Goal: Information Seeking & Learning: Check status

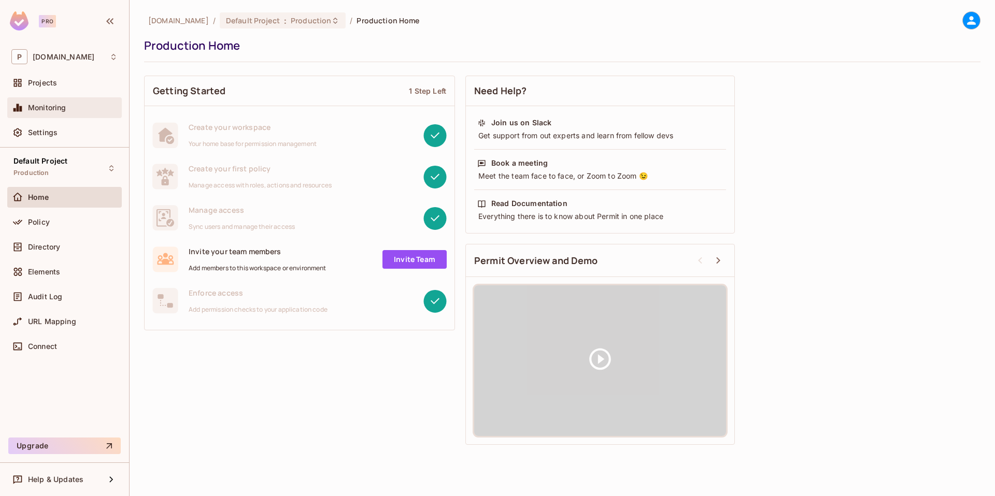
click at [72, 115] on div "Monitoring" at bounding box center [64, 107] width 115 height 21
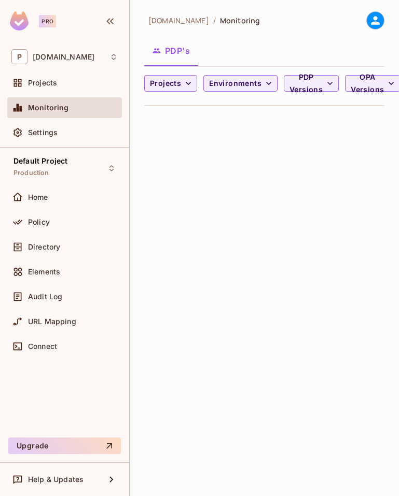
click at [341, 153] on div "permit.io / Monitoring PDP's Projects Environments PDP Versions OPA Versions -" at bounding box center [264, 248] width 269 height 496
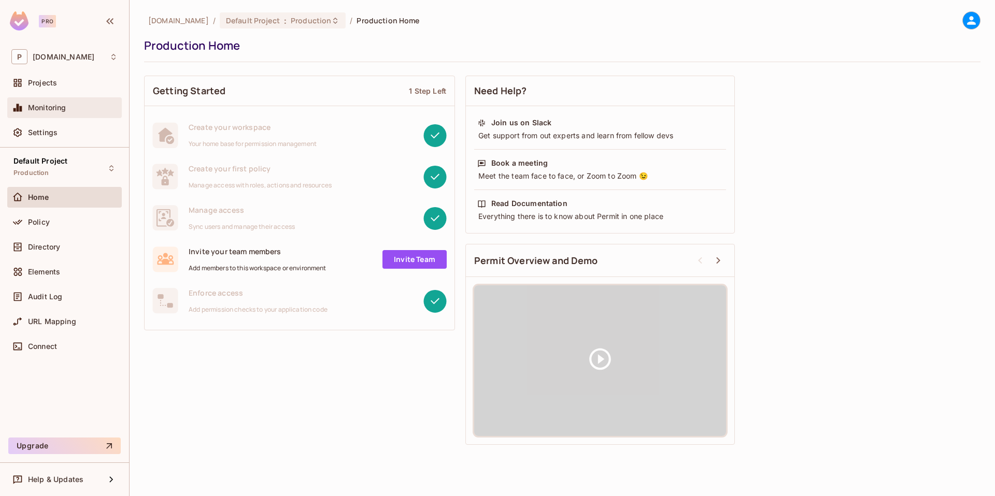
click at [44, 111] on span "Monitoring" at bounding box center [47, 108] width 38 height 8
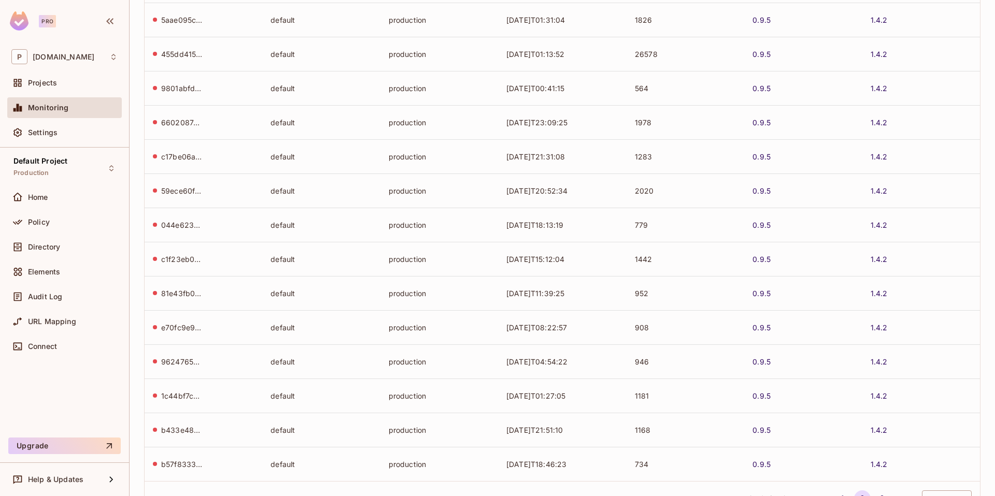
scroll to position [200, 0]
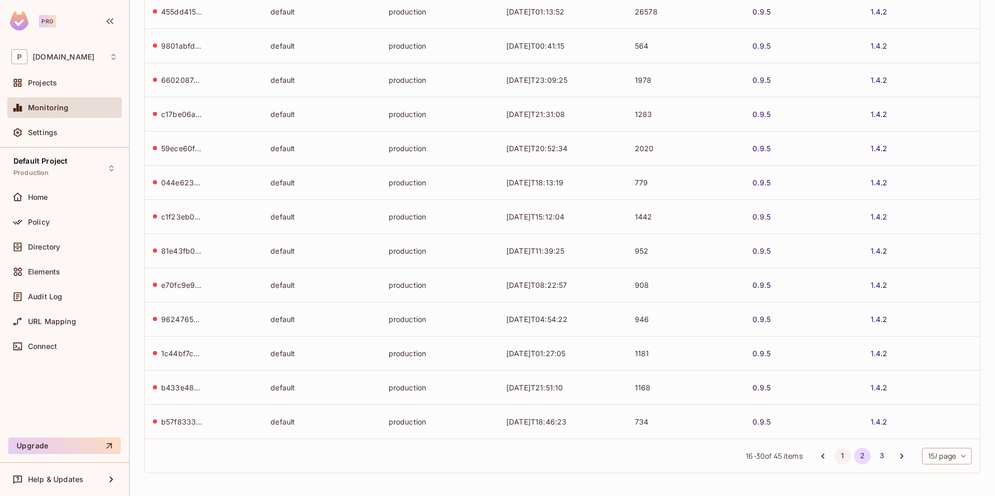
click at [834, 459] on button "1" at bounding box center [842, 456] width 17 height 17
click at [874, 460] on button "3" at bounding box center [882, 456] width 17 height 17
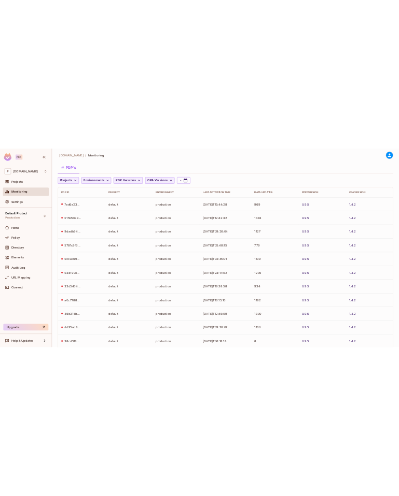
scroll to position [0, 0]
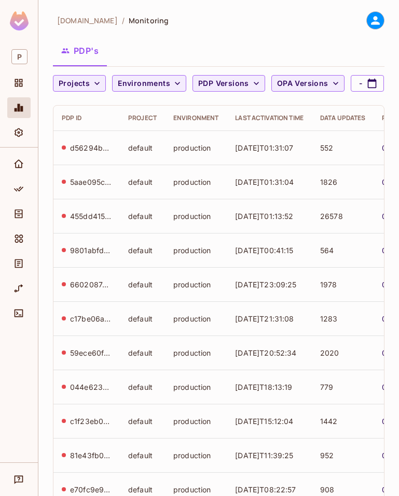
click at [205, 20] on div "[DOMAIN_NAME] / Monitoring" at bounding box center [218, 20] width 331 height 18
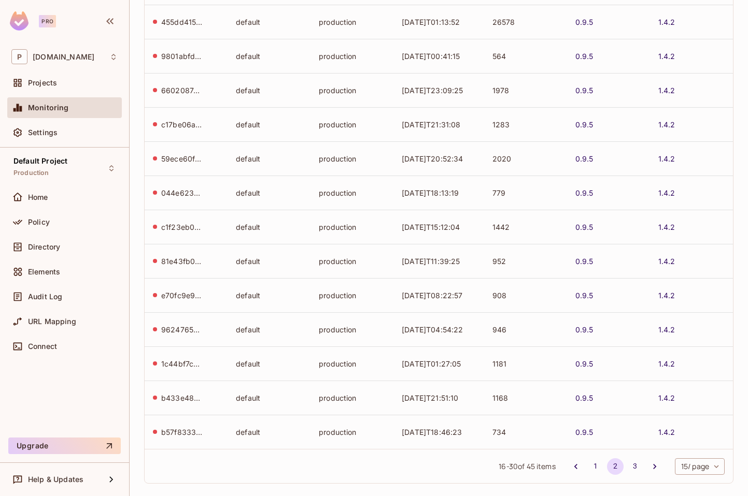
scroll to position [200, 0]
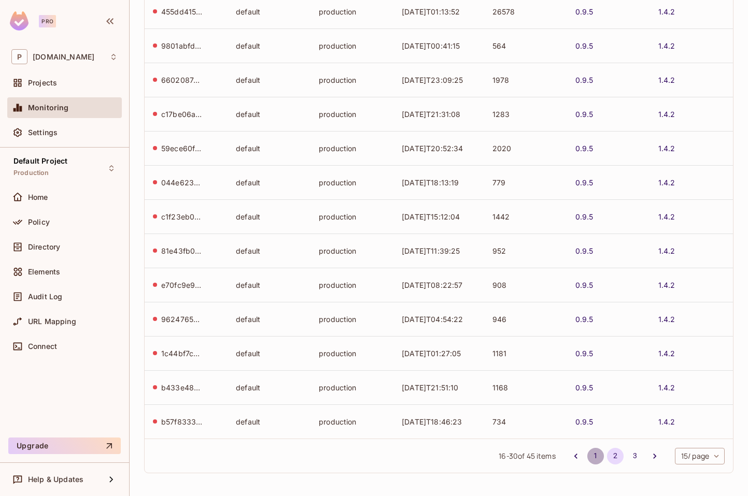
click at [587, 459] on button "1" at bounding box center [595, 456] width 17 height 17
click at [627, 461] on button "3" at bounding box center [635, 456] width 17 height 17
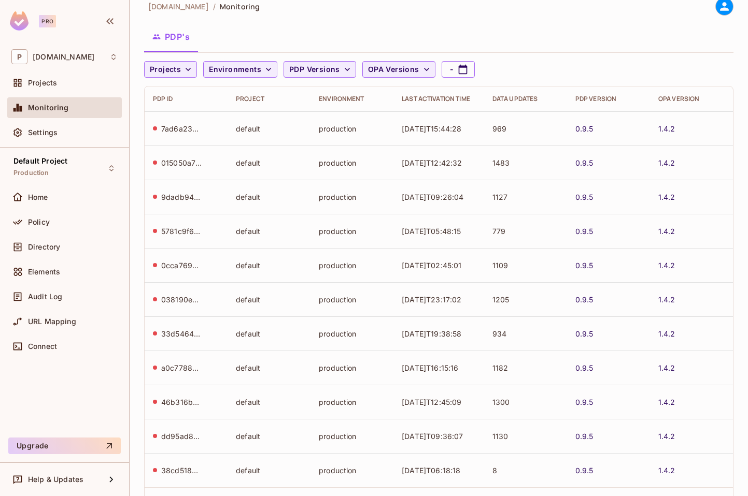
scroll to position [0, 0]
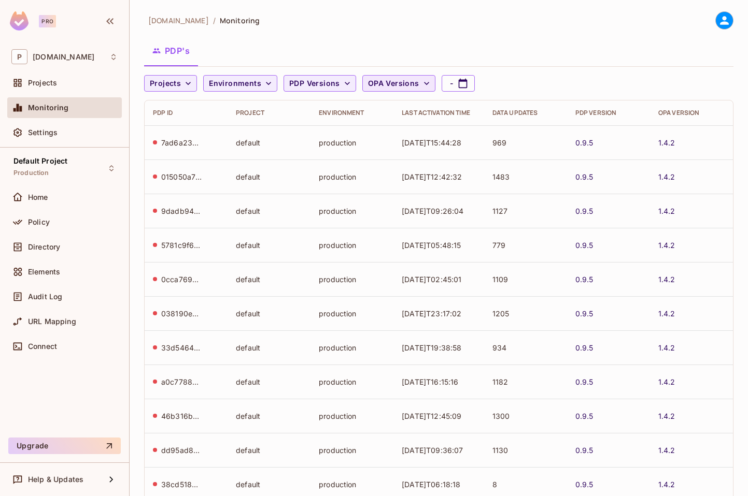
click at [389, 84] on span "OPA Versions" at bounding box center [393, 83] width 51 height 13
click at [338, 80] on div at bounding box center [374, 248] width 748 height 496
click at [326, 82] on span "PDP Versions" at bounding box center [314, 83] width 51 height 13
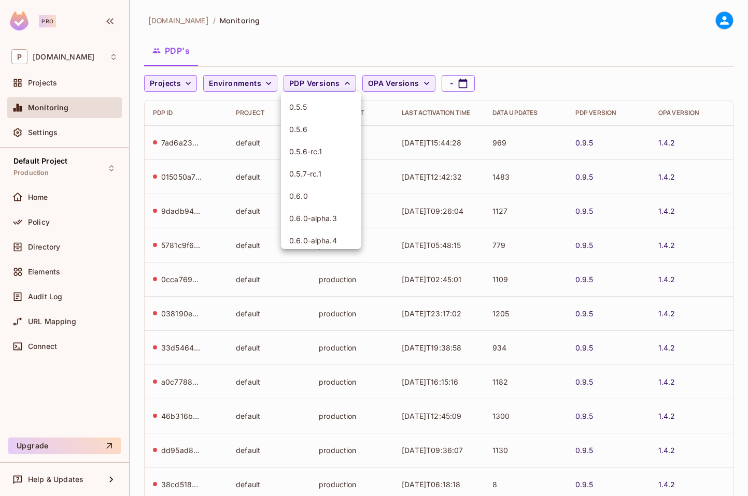
click at [293, 56] on div at bounding box center [374, 248] width 748 height 496
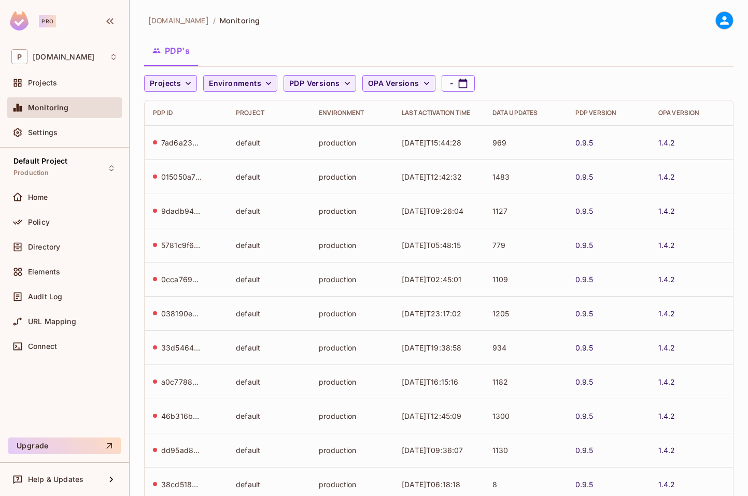
click at [245, 82] on span "Environments" at bounding box center [235, 83] width 52 height 13
click at [268, 53] on div at bounding box center [374, 248] width 748 height 496
click at [171, 80] on span "Projects" at bounding box center [165, 83] width 31 height 13
click at [276, 53] on div at bounding box center [374, 248] width 748 height 496
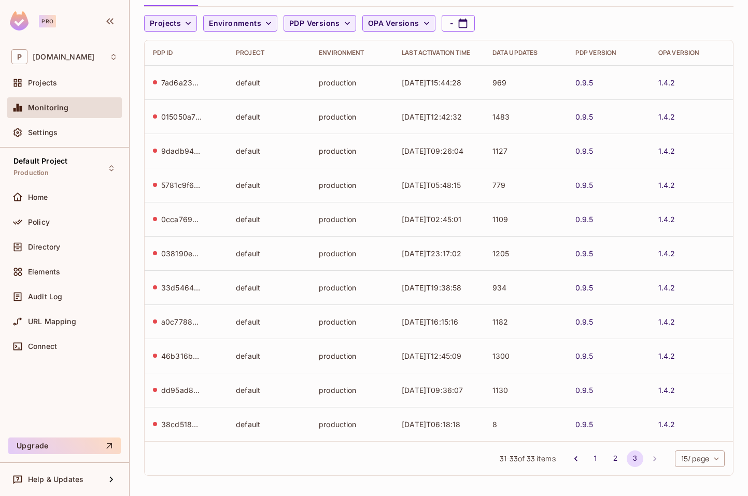
scroll to position [63, 0]
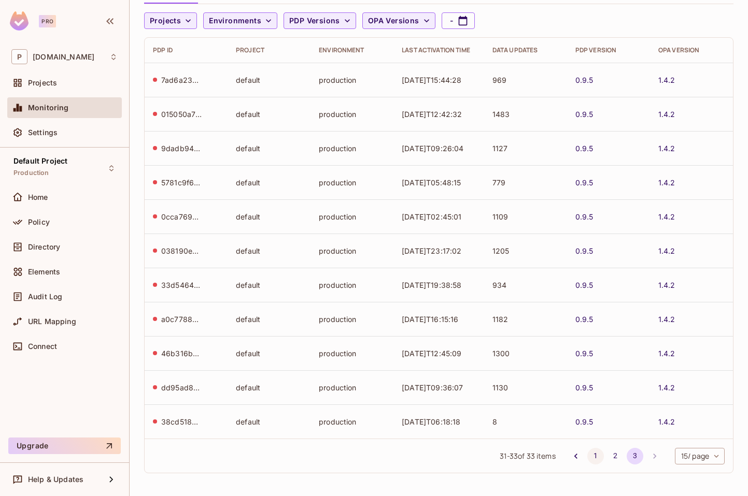
click at [587, 459] on button "1" at bounding box center [595, 456] width 17 height 17
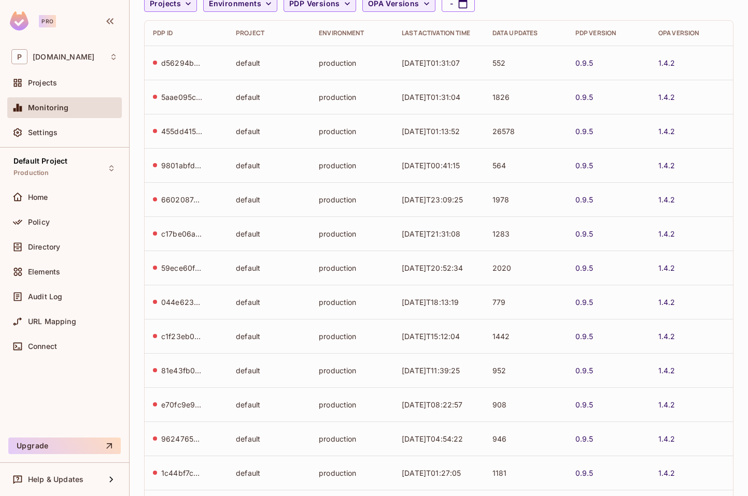
scroll to position [200, 0]
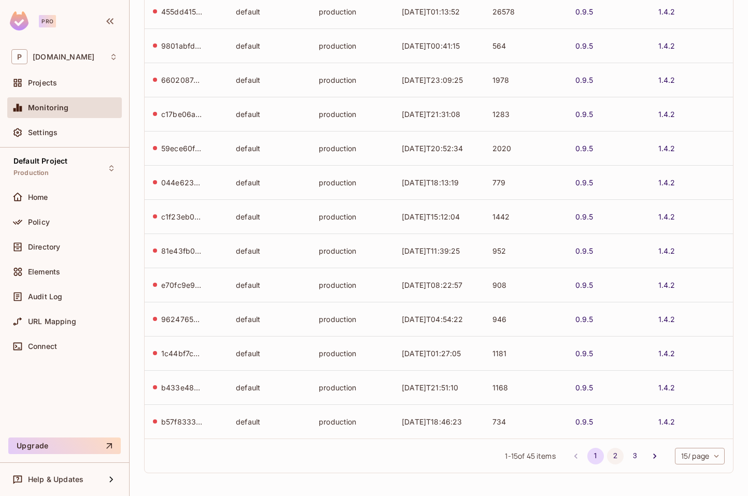
click at [608, 455] on button "2" at bounding box center [615, 456] width 17 height 17
click at [627, 457] on button "3" at bounding box center [635, 456] width 17 height 17
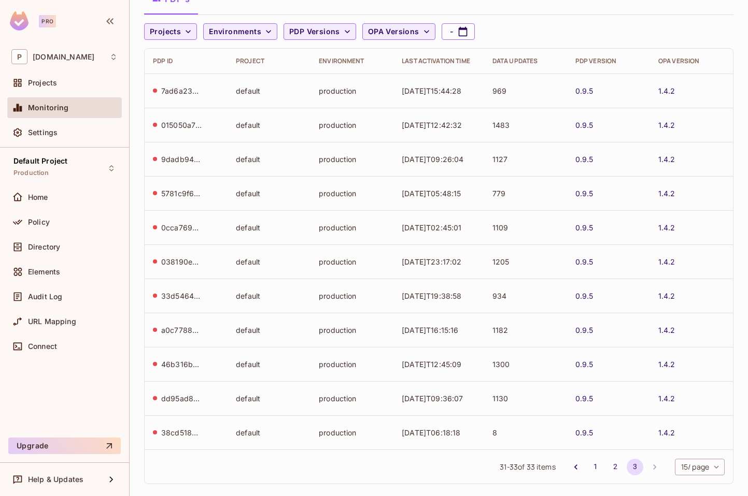
scroll to position [63, 0]
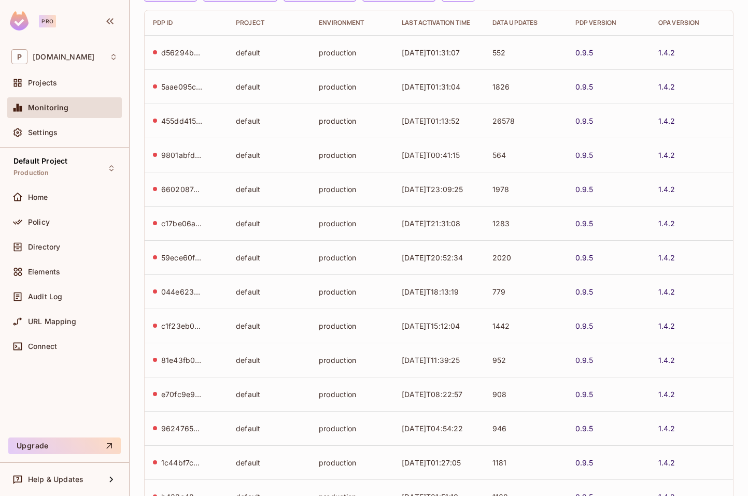
scroll to position [200, 0]
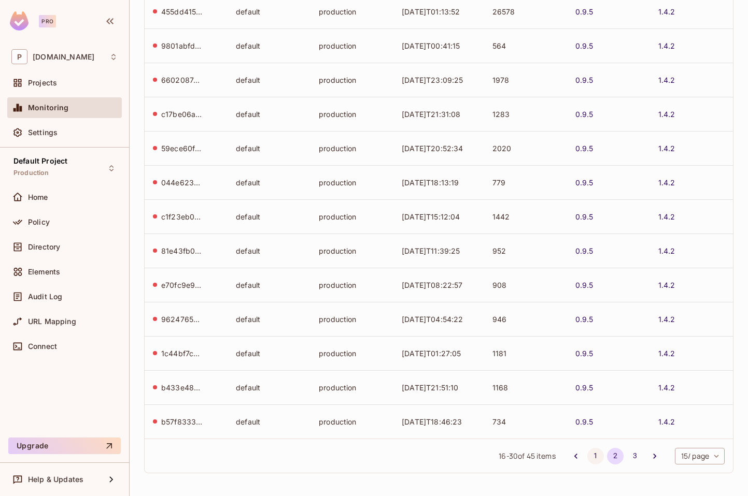
click at [587, 460] on button "1" at bounding box center [595, 456] width 17 height 17
click at [607, 458] on button "2" at bounding box center [615, 456] width 17 height 17
click at [627, 457] on button "3" at bounding box center [635, 456] width 17 height 17
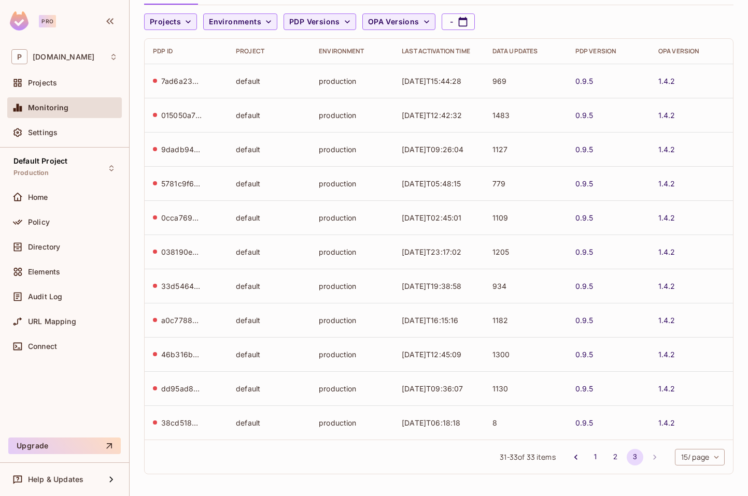
scroll to position [63, 0]
click at [587, 457] on button "1" at bounding box center [595, 456] width 17 height 17
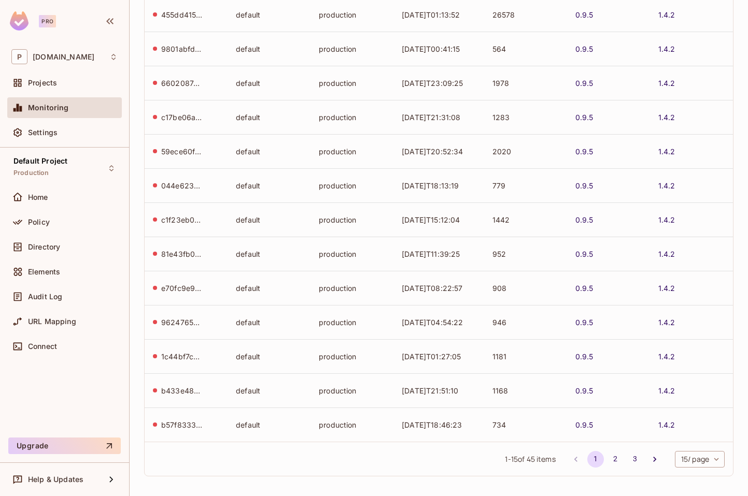
scroll to position [200, 0]
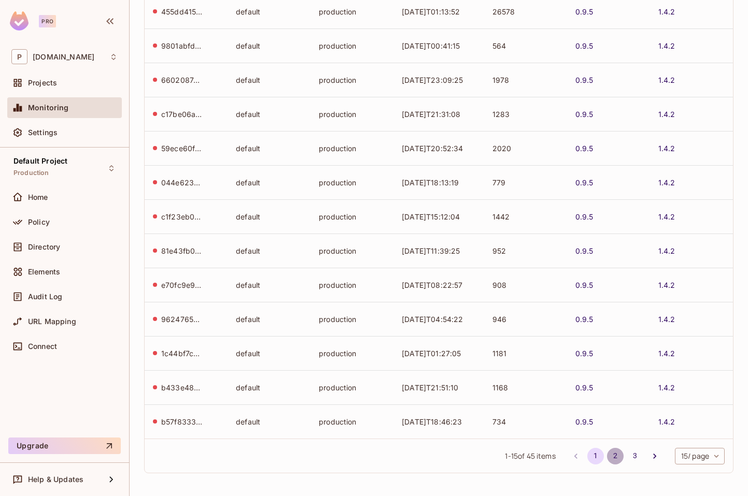
click at [607, 455] on button "2" at bounding box center [615, 456] width 17 height 17
click at [627, 458] on button "3" at bounding box center [635, 456] width 17 height 17
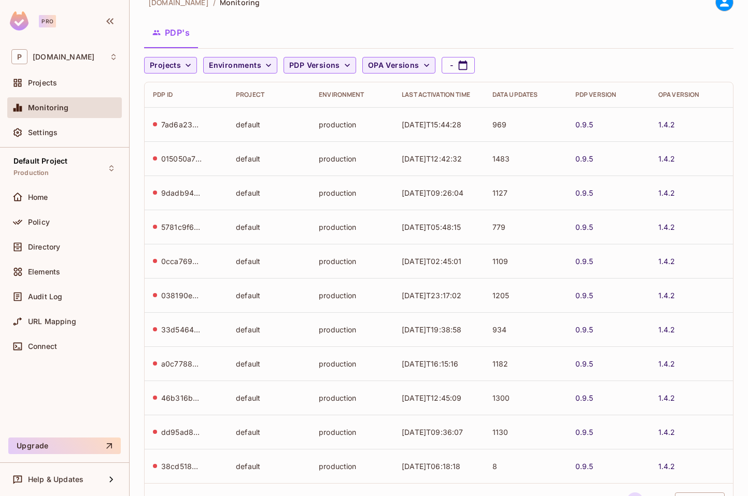
scroll to position [0, 0]
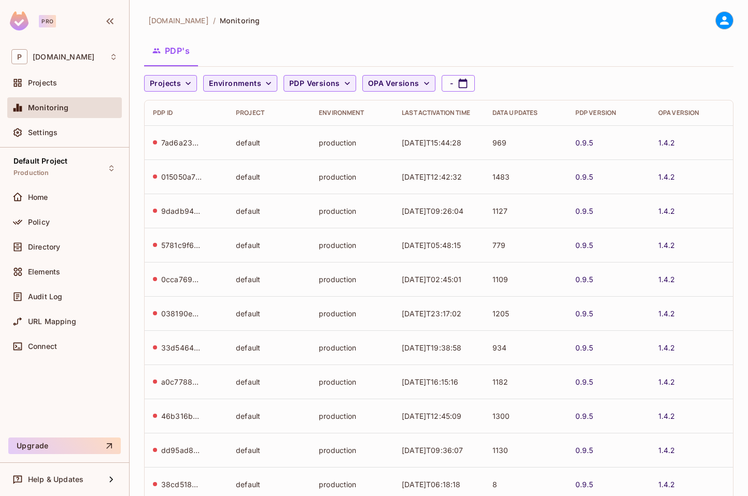
click at [720, 23] on icon at bounding box center [724, 20] width 9 height 9
click at [688, 73] on div "Copy Environment Key" at bounding box center [681, 82] width 95 height 21
click at [677, 89] on div "Copy Environment Key" at bounding box center [681, 82] width 95 height 21
click at [54, 136] on div at bounding box center [374, 248] width 748 height 496
click at [47, 84] on span "Projects" at bounding box center [42, 83] width 29 height 8
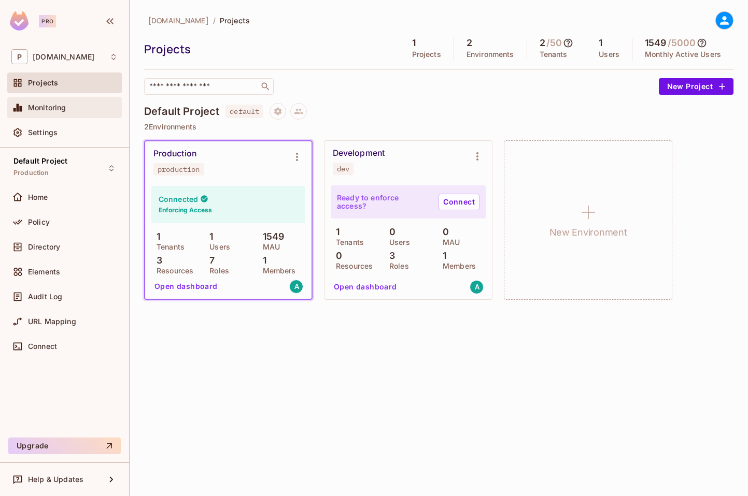
click at [48, 110] on span "Monitoring" at bounding box center [47, 108] width 38 height 8
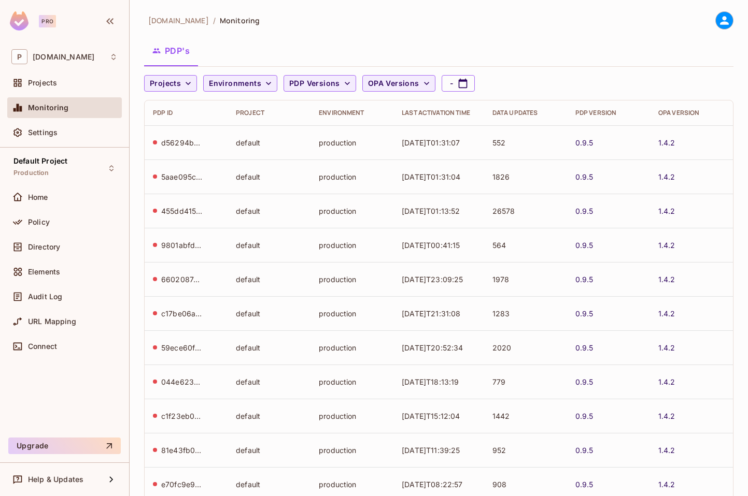
click at [718, 20] on icon at bounding box center [724, 20] width 13 height 13
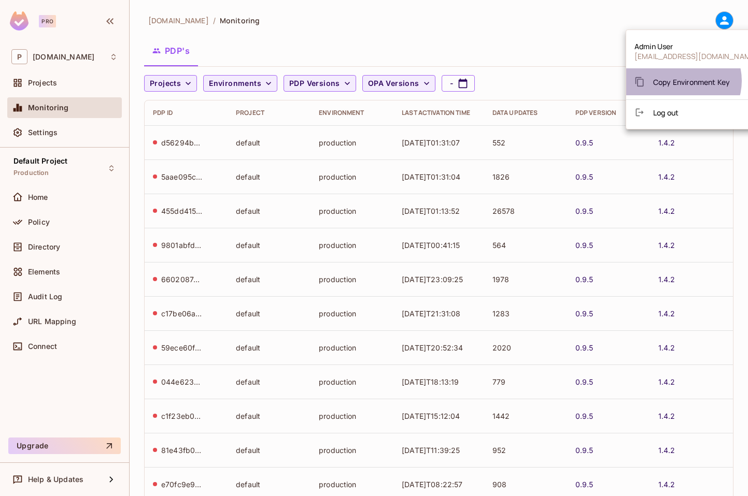
click at [682, 81] on span "Copy Environment Key" at bounding box center [691, 82] width 77 height 10
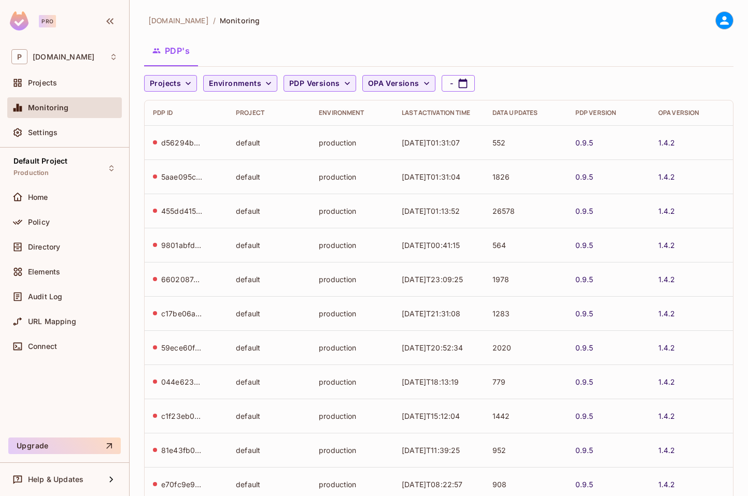
scroll to position [200, 0]
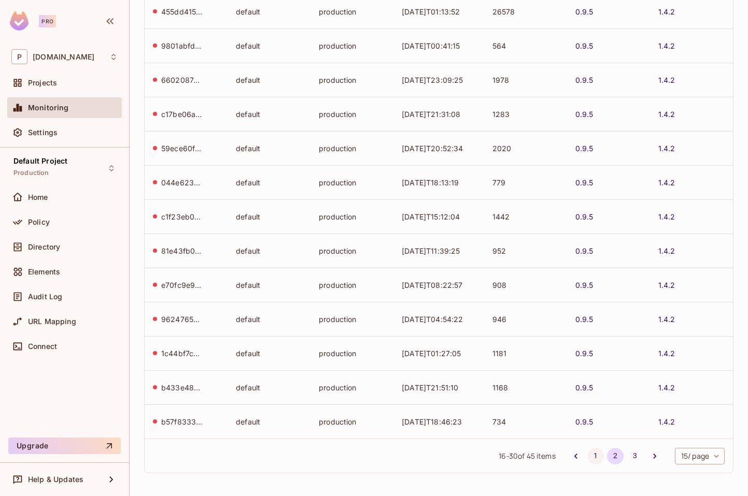
click at [587, 457] on button "1" at bounding box center [595, 456] width 17 height 17
click at [631, 459] on button "3" at bounding box center [635, 456] width 17 height 17
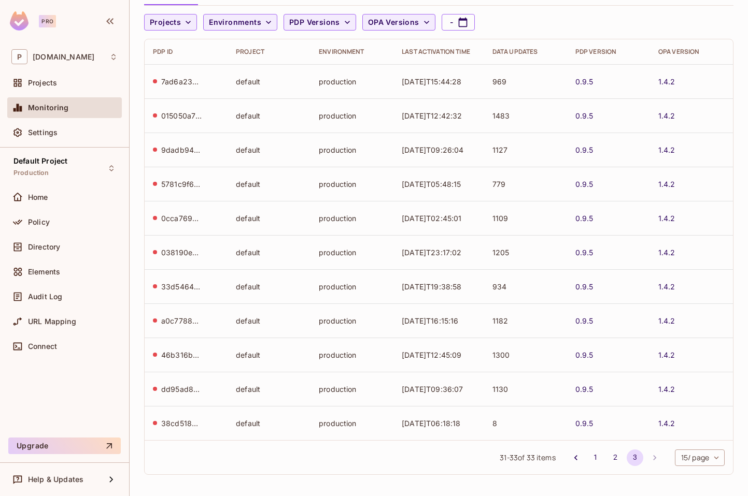
scroll to position [63, 0]
click at [587, 460] on button "1" at bounding box center [595, 456] width 17 height 17
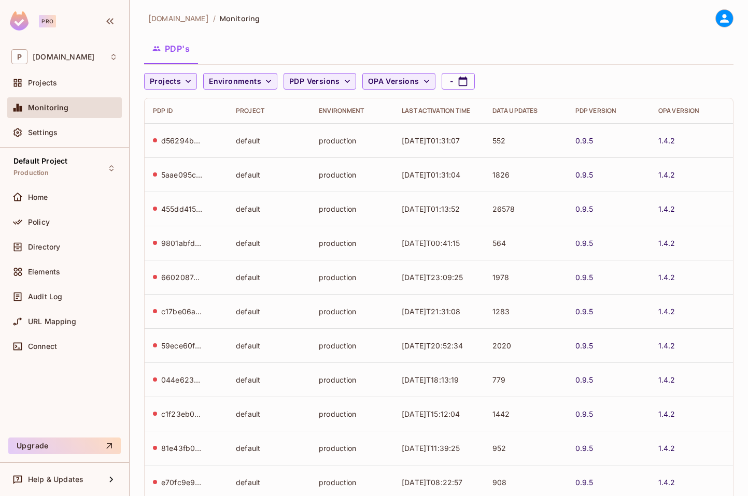
scroll to position [0, 0]
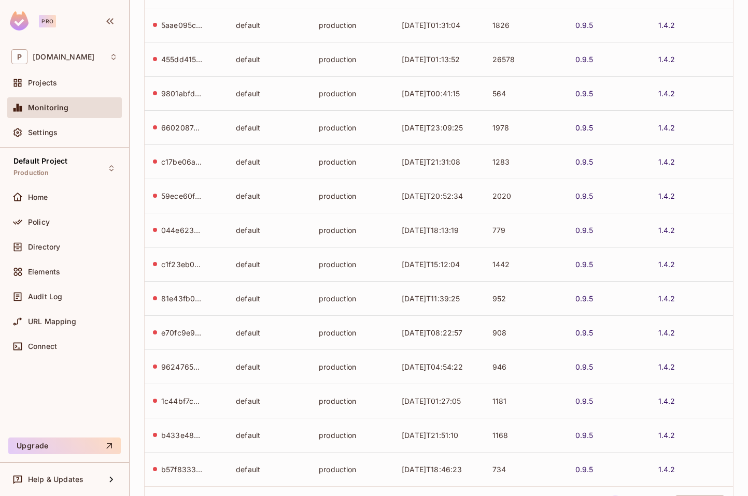
scroll to position [200, 0]
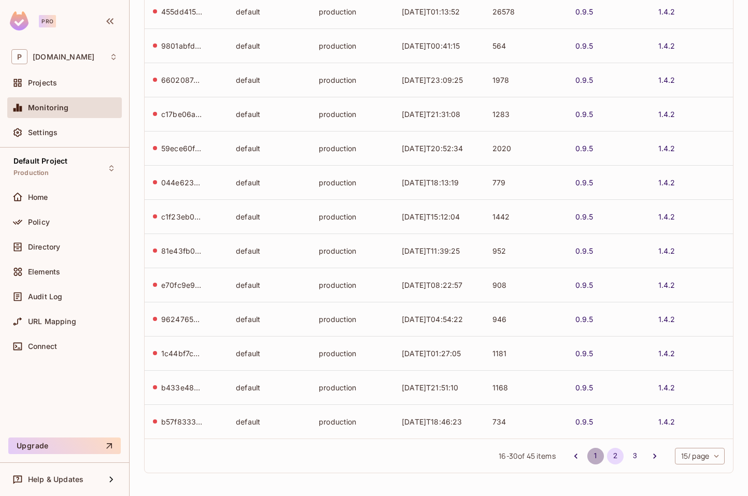
click at [589, 458] on button "1" at bounding box center [595, 456] width 17 height 17
click at [627, 456] on button "3" at bounding box center [635, 456] width 17 height 17
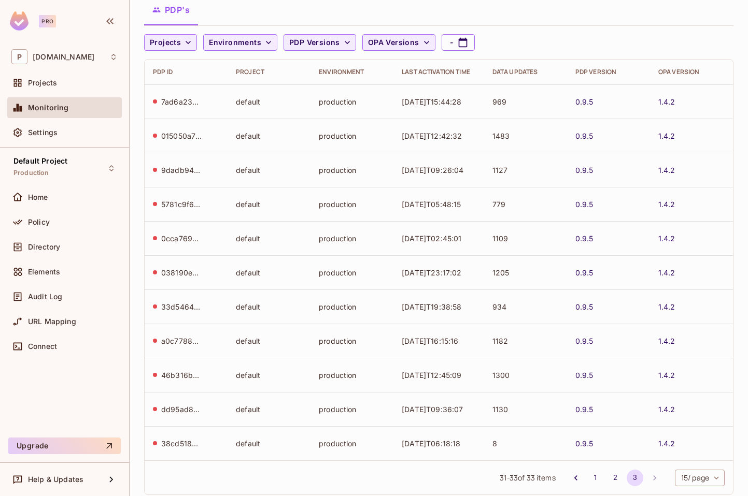
scroll to position [63, 0]
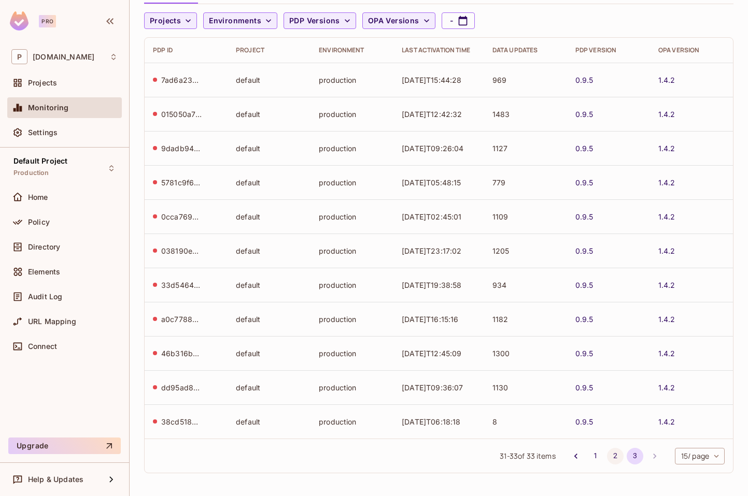
click at [607, 457] on button "2" at bounding box center [615, 456] width 17 height 17
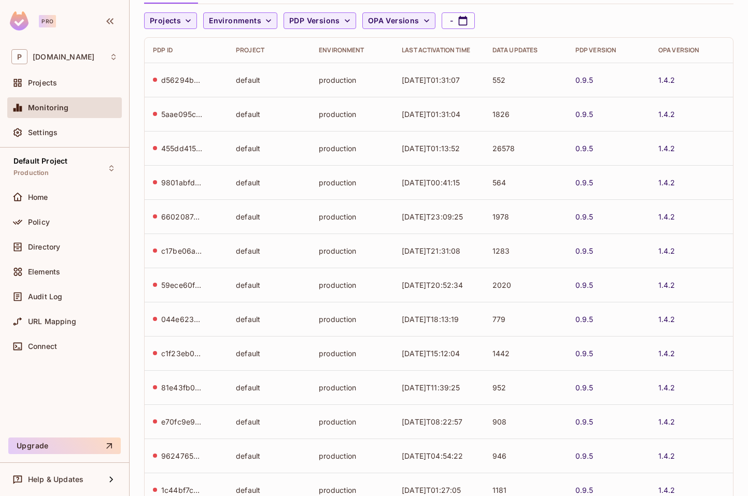
scroll to position [200, 0]
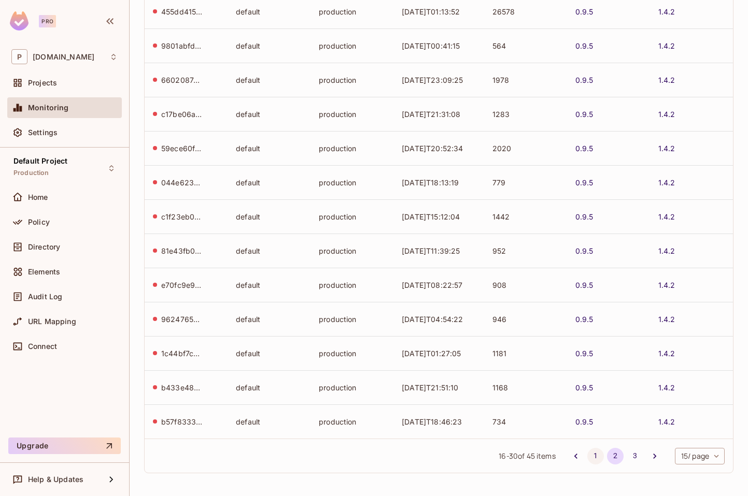
click at [587, 457] on button "1" at bounding box center [595, 456] width 17 height 17
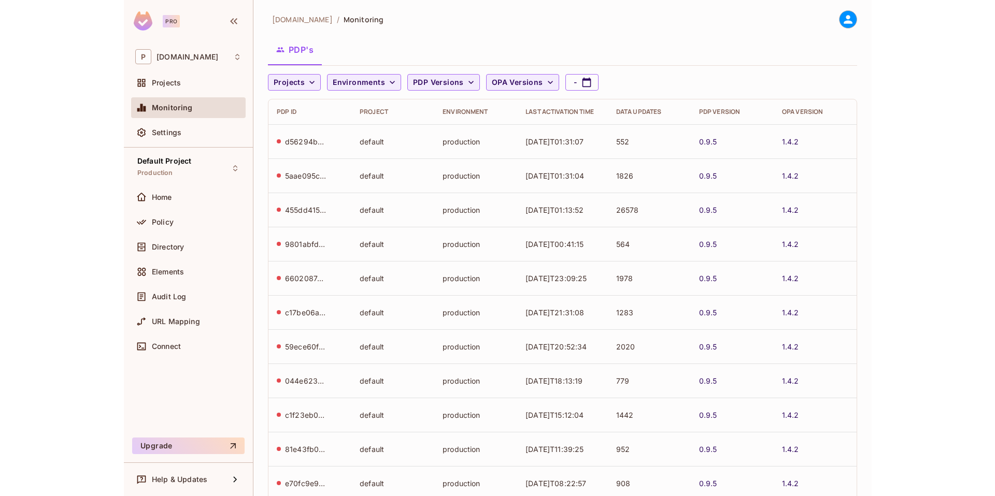
scroll to position [0, 0]
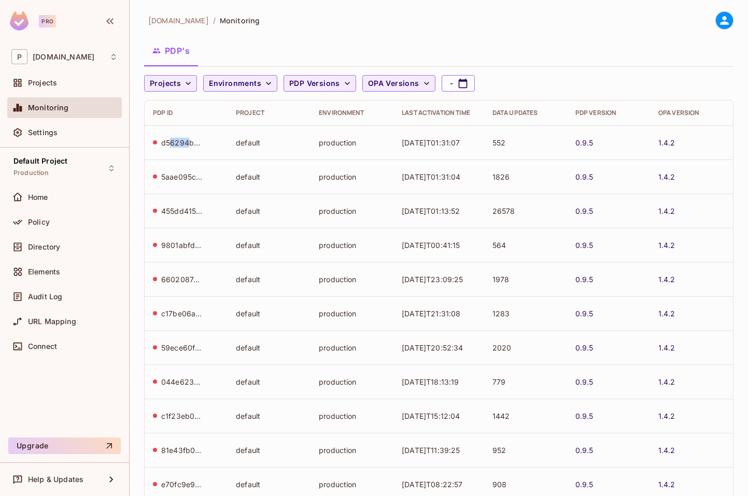
drag, startPoint x: 170, startPoint y: 139, endPoint x: 193, endPoint y: 139, distance: 22.8
click at [190, 139] on div "d56294bb-c6ba-4328-b8ca-e7ec773eeb2a" at bounding box center [181, 143] width 41 height 10
click at [193, 139] on div "d56294bb-c6ba-4328-b8ca-e7ec773eeb2a" at bounding box center [181, 143] width 41 height 10
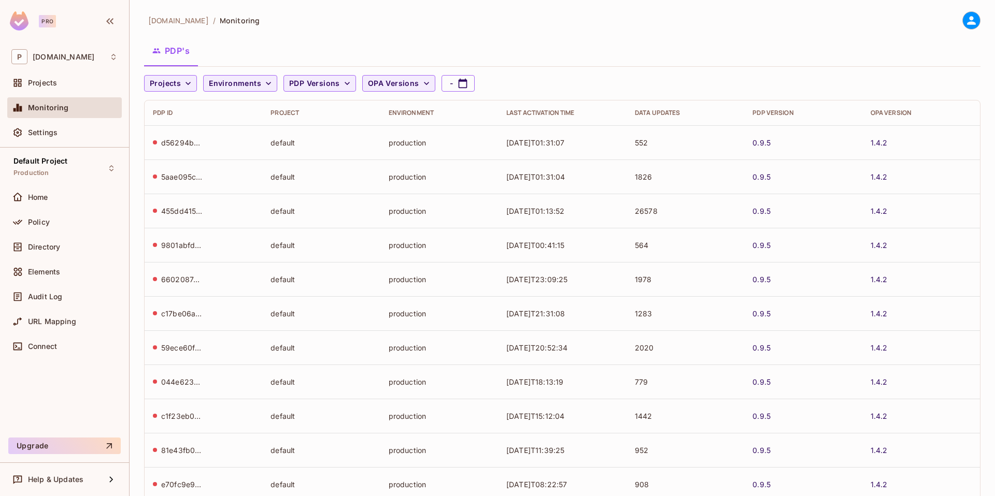
click at [252, 147] on td "d56294bb-c6ba-4328-b8ca-e7ec773eeb2a" at bounding box center [204, 142] width 118 height 34
click at [46, 87] on span "Projects" at bounding box center [42, 83] width 29 height 8
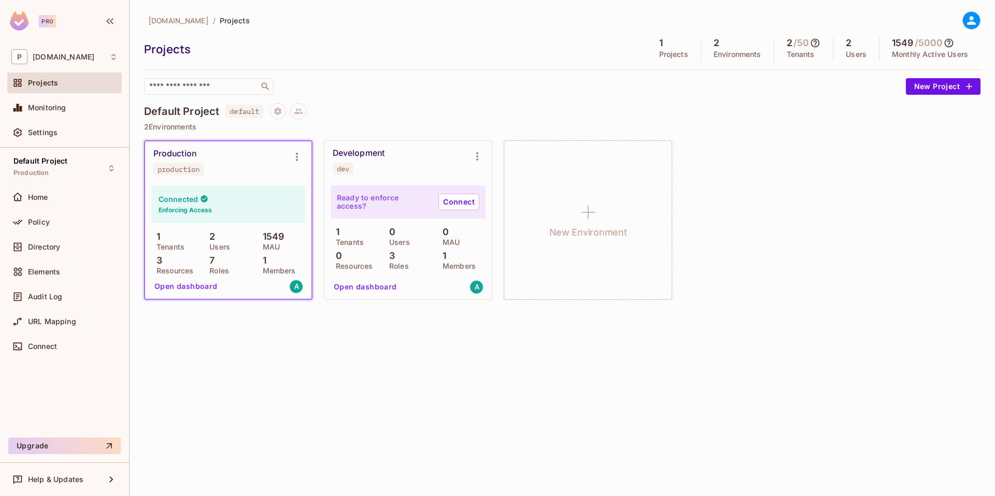
click at [424, 91] on div "​" at bounding box center [522, 86] width 757 height 17
click at [176, 288] on button "Open dashboard" at bounding box center [186, 286] width 72 height 17
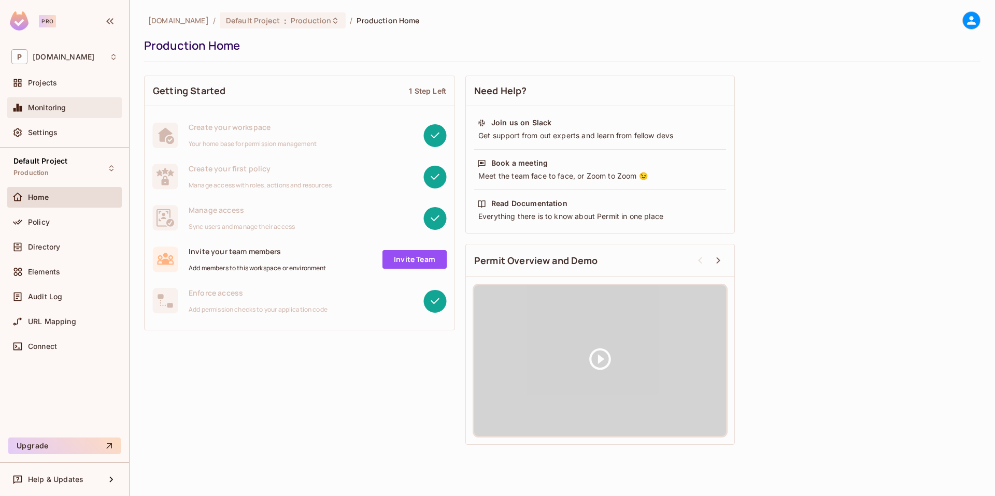
click at [71, 110] on div "Monitoring" at bounding box center [73, 108] width 90 height 8
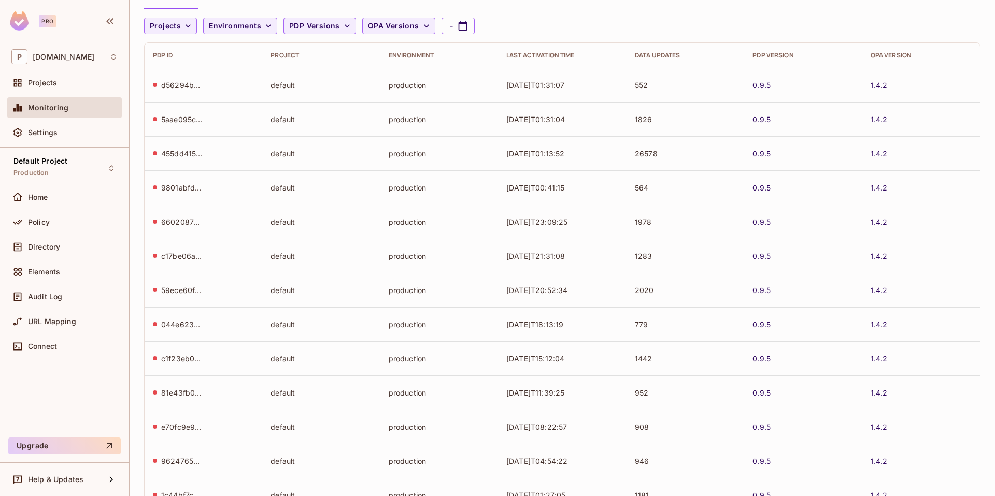
scroll to position [200, 0]
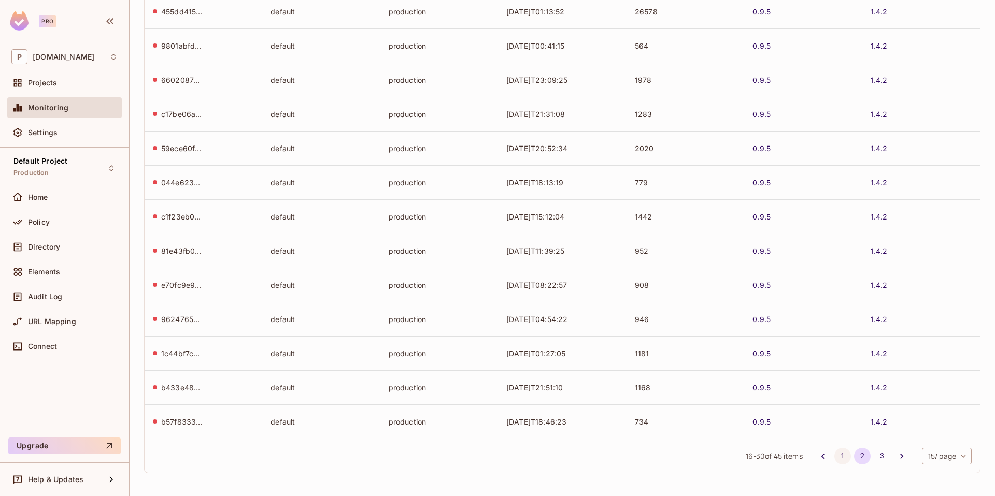
click at [834, 456] on button "1" at bounding box center [842, 456] width 17 height 17
click at [874, 458] on button "3" at bounding box center [882, 456] width 17 height 17
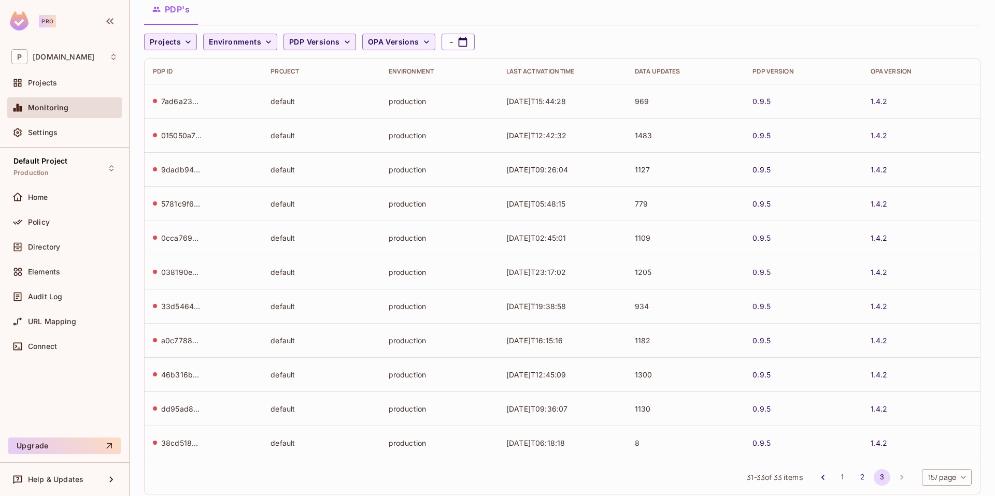
scroll to position [63, 0]
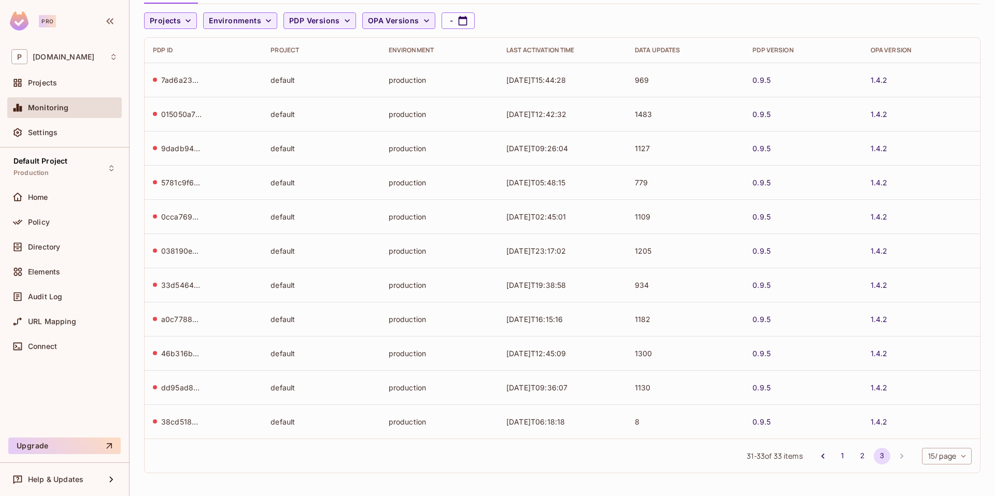
click at [935, 457] on body "Pro P permit.io Projects Monitoring Settings Default Project Production Home Po…" at bounding box center [497, 248] width 995 height 496
click at [937, 471] on li "100 / page" at bounding box center [938, 473] width 52 height 22
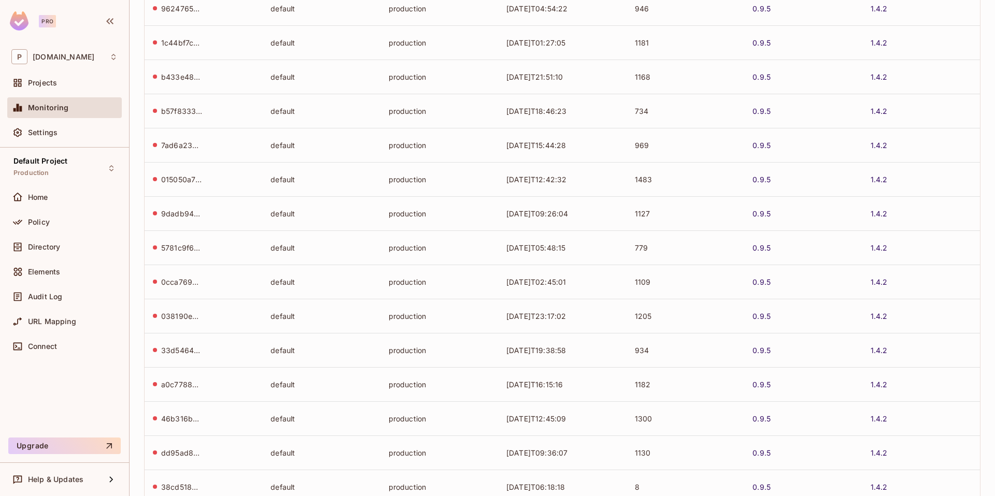
scroll to position [576, 0]
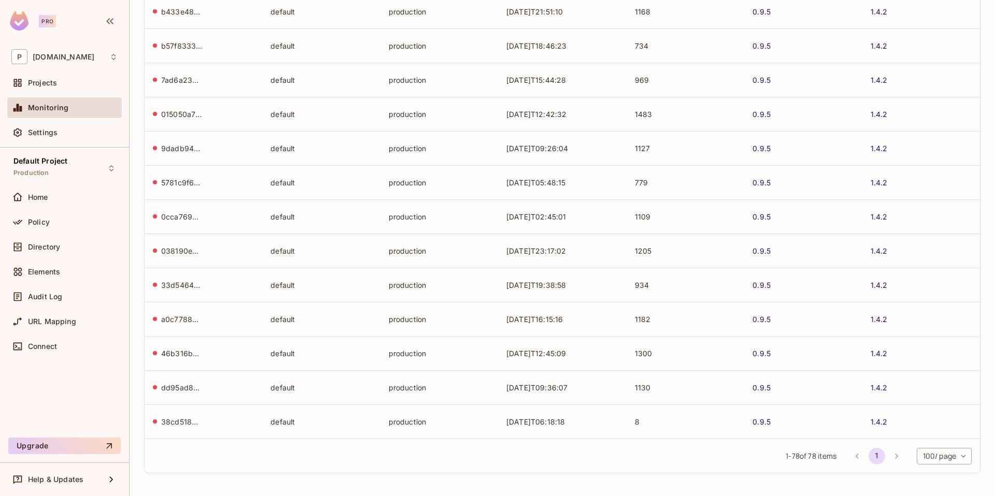
click at [939, 457] on body "Pro P permit.io Projects Monitoring Settings Default Project Production Home Po…" at bounding box center [497, 248] width 995 height 496
click at [926, 274] on div at bounding box center [497, 248] width 995 height 496
click at [888, 453] on li "pagination navigation" at bounding box center [897, 456] width 20 height 17
click at [926, 451] on body "Pro P permit.io Projects Monitoring Settings Default Project Production Home Po…" at bounding box center [497, 248] width 995 height 496
click at [923, 291] on div at bounding box center [497, 248] width 995 height 496
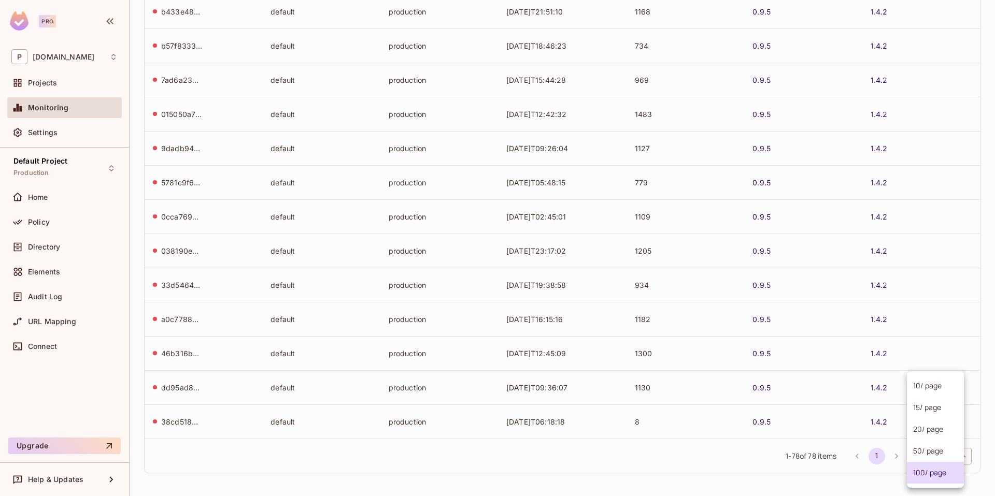
click at [931, 458] on body "Pro P permit.io Projects Monitoring Settings Default Project Production Home Po…" at bounding box center [497, 248] width 995 height 496
click at [934, 389] on li "10 / page" at bounding box center [935, 386] width 57 height 22
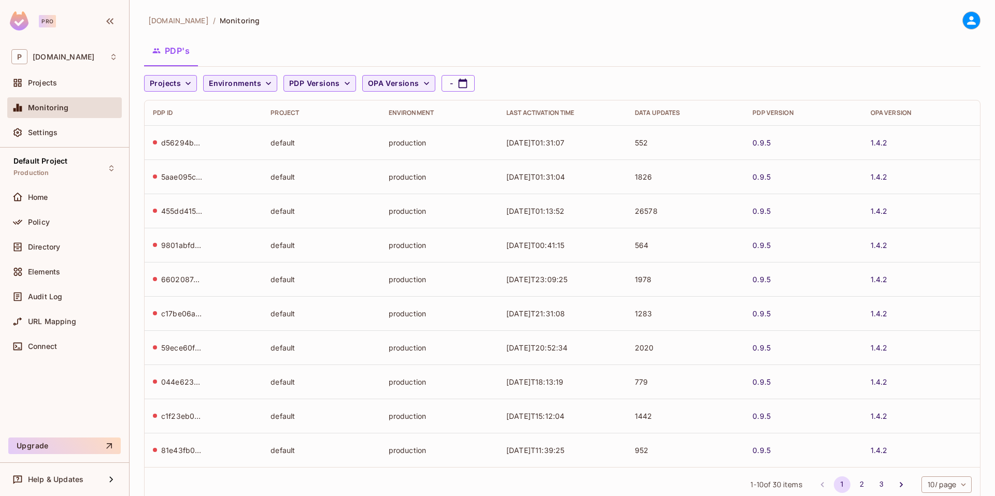
scroll to position [29, 0]
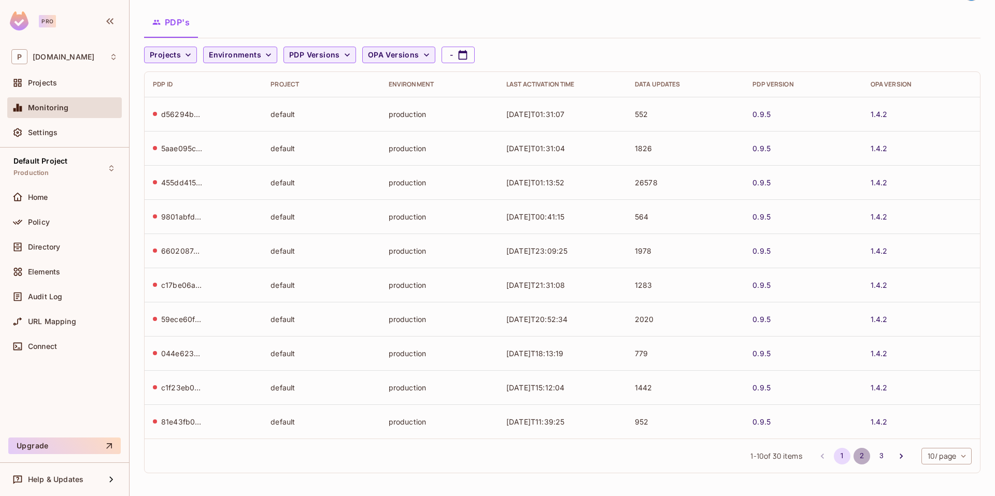
click at [854, 456] on button "2" at bounding box center [862, 456] width 17 height 17
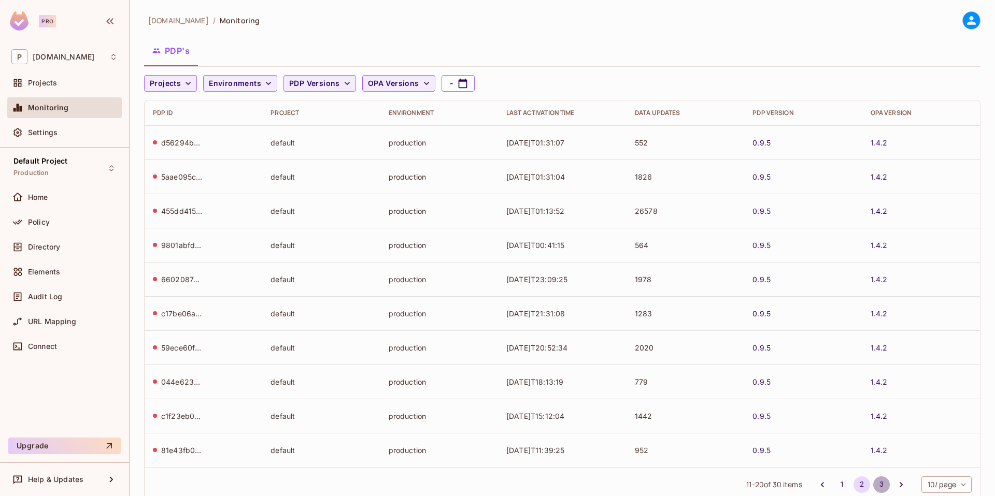
click at [873, 484] on button "3" at bounding box center [881, 485] width 17 height 17
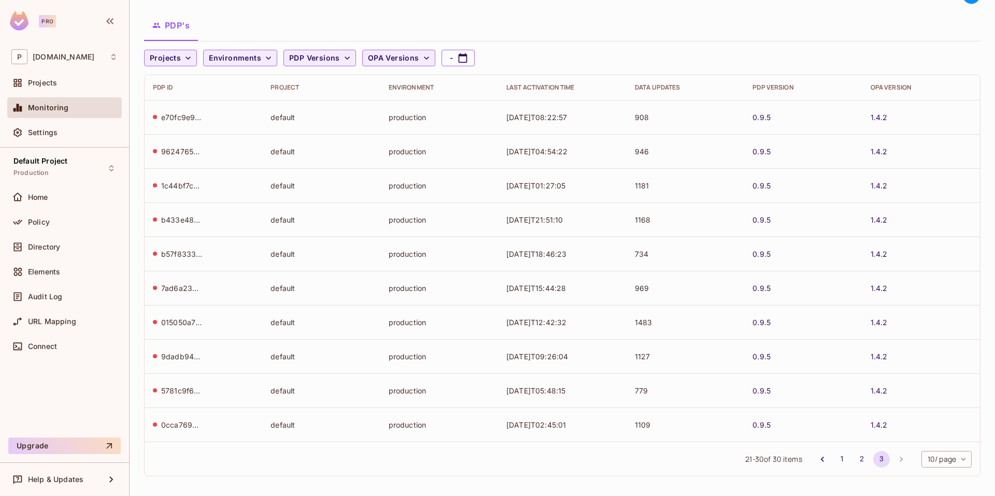
scroll to position [29, 0]
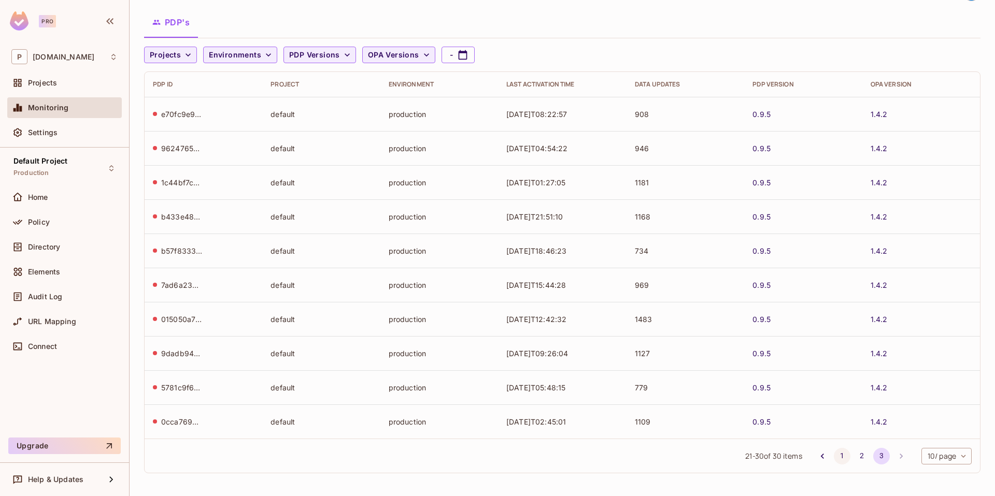
click at [834, 460] on button "1" at bounding box center [842, 456] width 17 height 17
click at [777, 234] on td "0.9.5" at bounding box center [803, 251] width 118 height 34
click at [159, 56] on span "Projects" at bounding box center [165, 55] width 31 height 13
click at [210, 34] on div at bounding box center [497, 248] width 995 height 496
click at [54, 88] on div "Projects" at bounding box center [64, 83] width 106 height 12
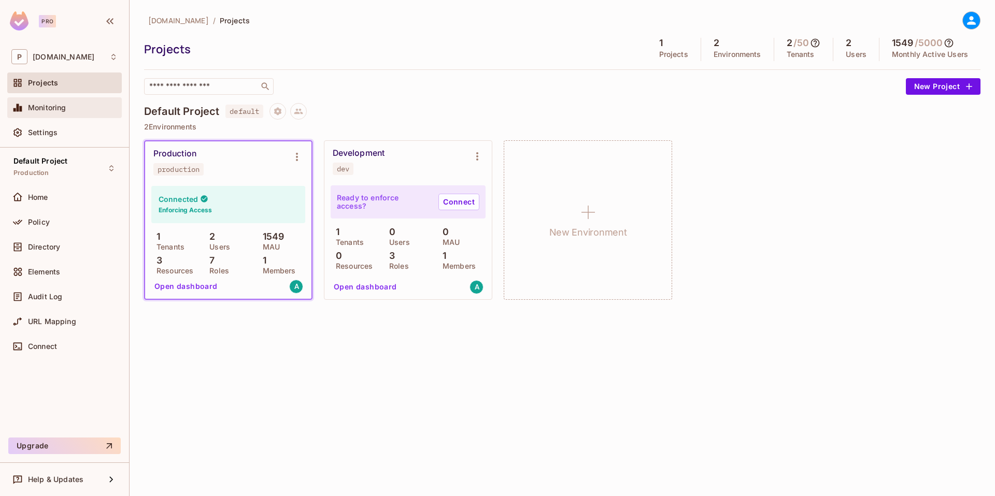
click at [67, 114] on div "Monitoring" at bounding box center [64, 108] width 106 height 12
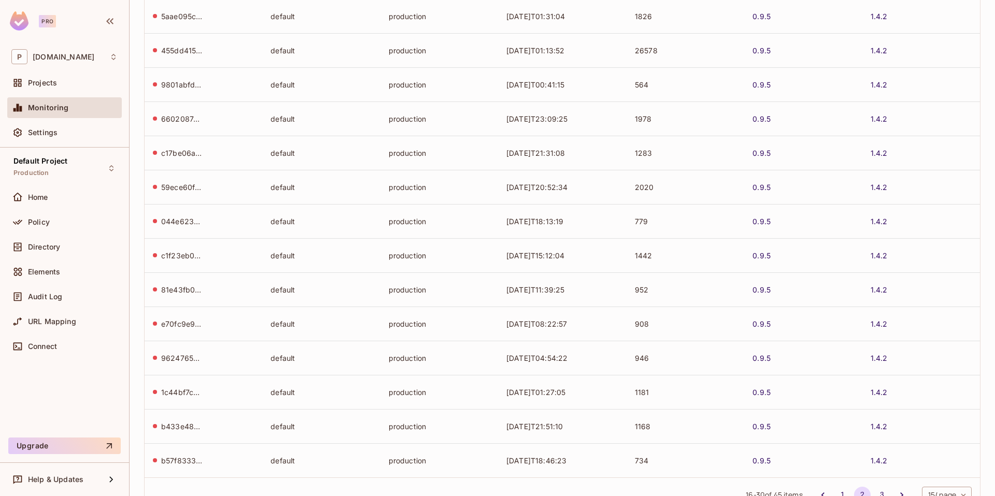
scroll to position [200, 0]
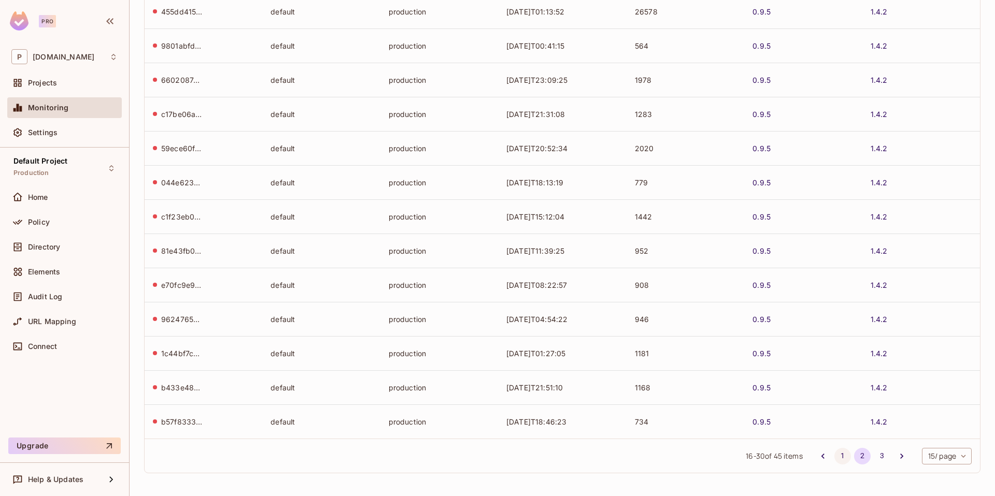
click at [834, 457] on button "1" at bounding box center [842, 456] width 17 height 17
click at [854, 457] on button "2" at bounding box center [862, 456] width 17 height 17
click at [877, 460] on button "3" at bounding box center [882, 456] width 17 height 17
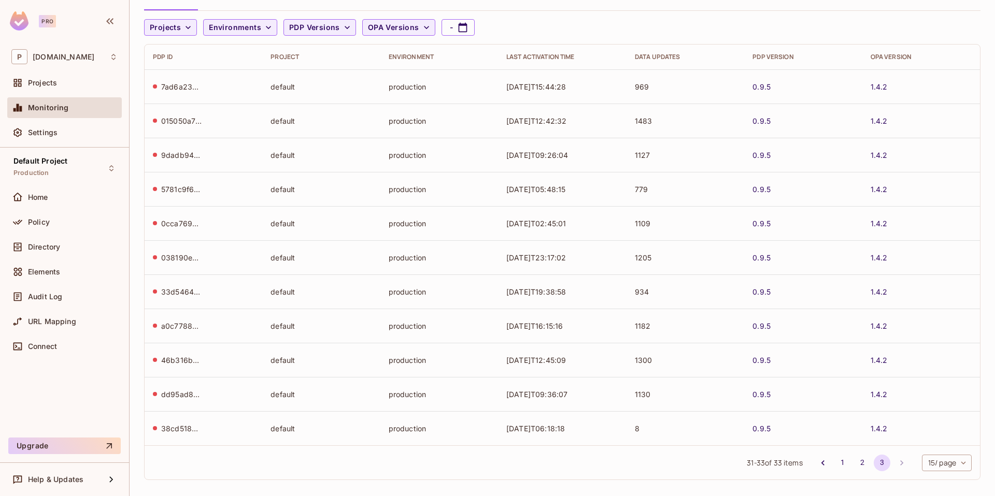
scroll to position [63, 0]
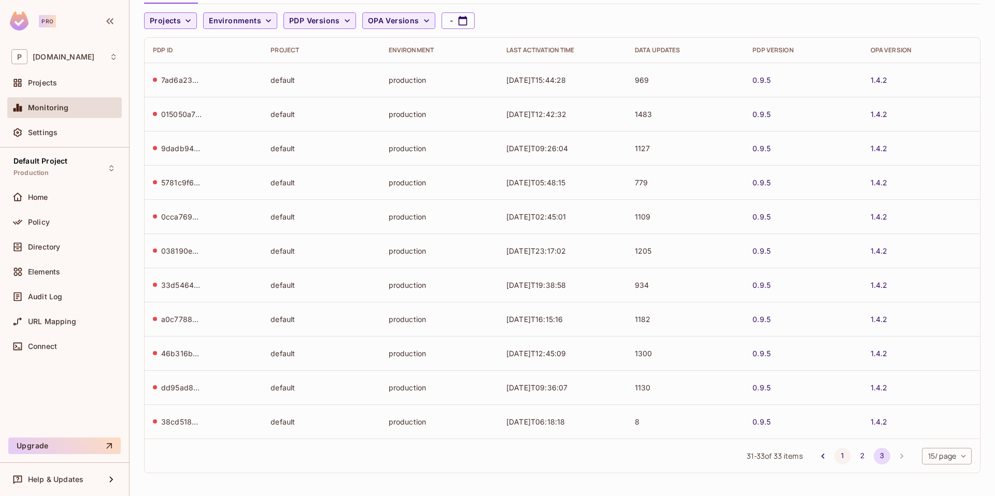
click at [834, 456] on button "1" at bounding box center [842, 456] width 17 height 17
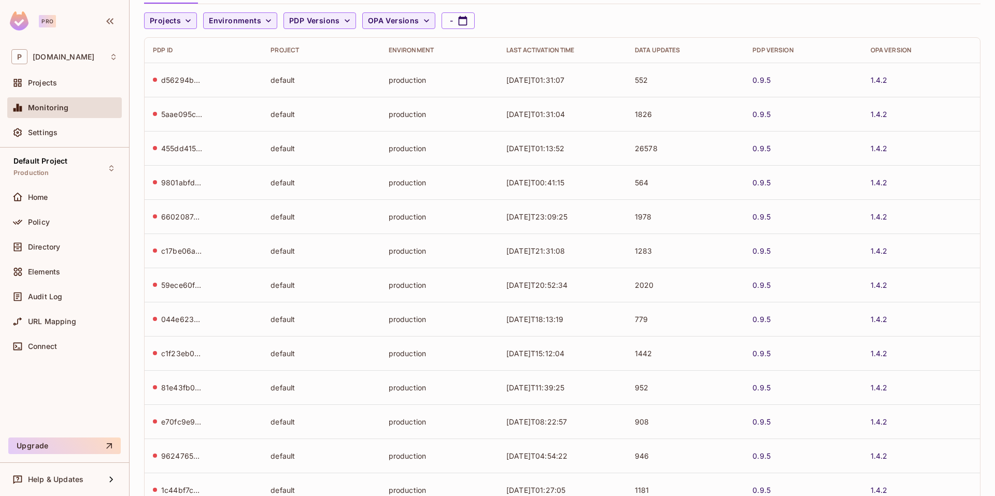
scroll to position [200, 0]
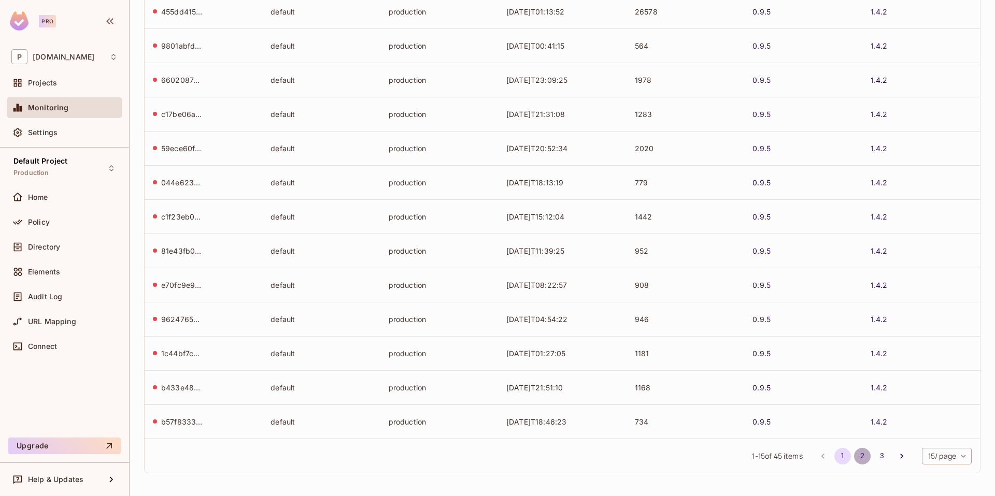
click at [855, 459] on button "2" at bounding box center [862, 456] width 17 height 17
click at [874, 459] on button "3" at bounding box center [882, 456] width 17 height 17
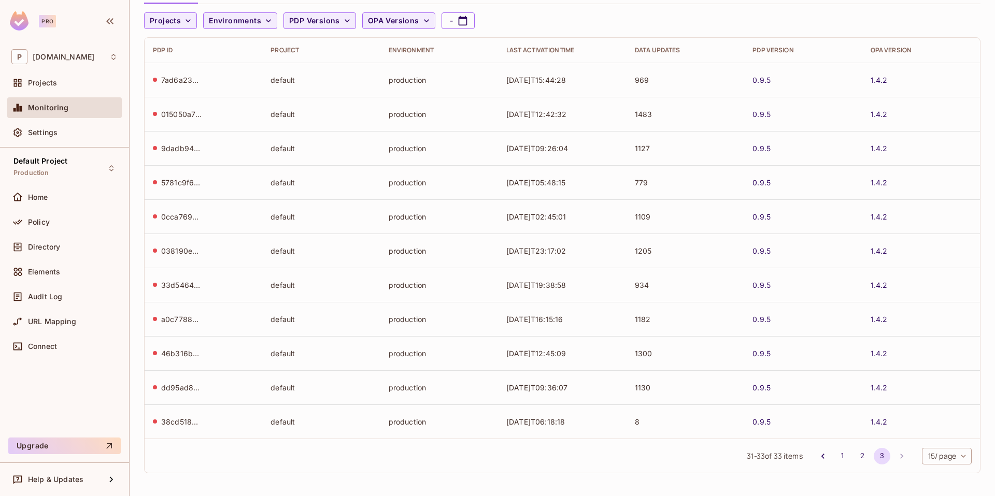
scroll to position [63, 0]
click at [834, 458] on button "1" at bounding box center [842, 456] width 17 height 17
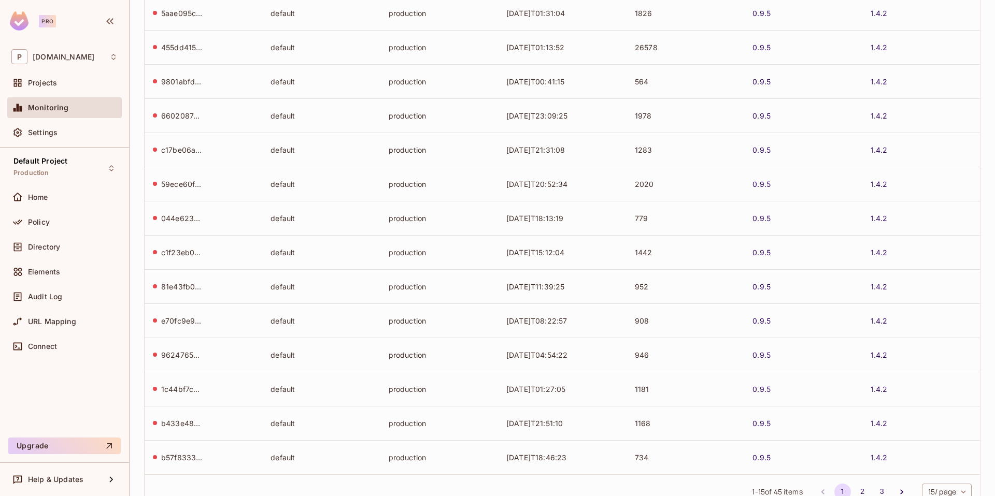
scroll to position [200, 0]
click at [854, 460] on button "2" at bounding box center [862, 456] width 17 height 17
click at [874, 460] on button "3" at bounding box center [882, 456] width 17 height 17
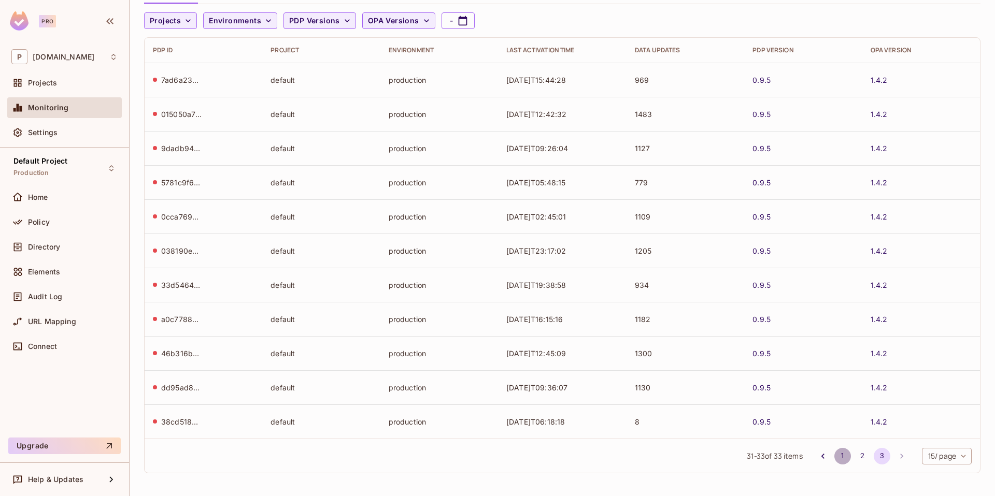
click at [834, 454] on button "1" at bounding box center [842, 456] width 17 height 17
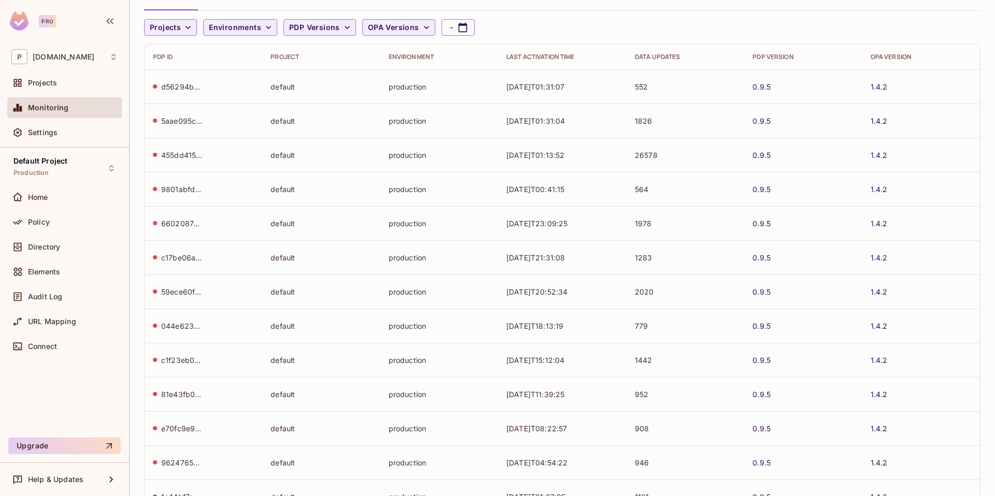
scroll to position [200, 0]
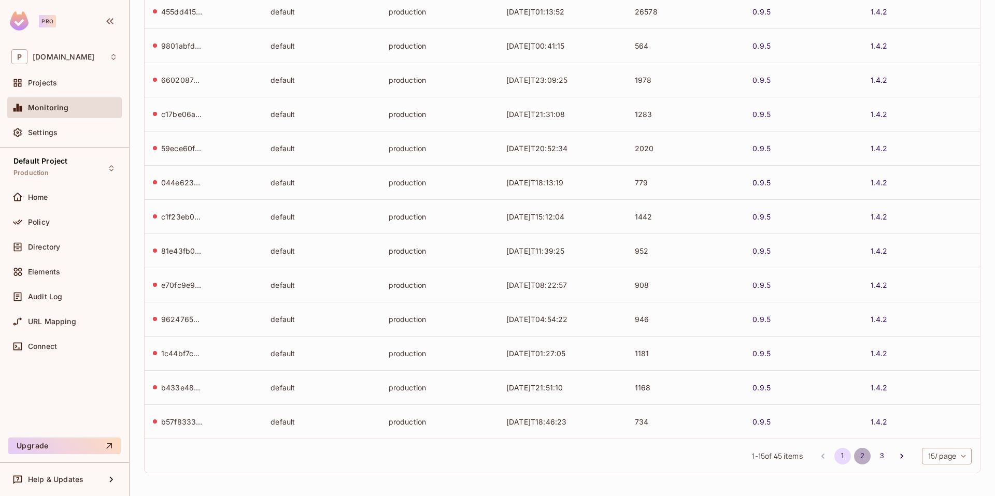
click at [854, 458] on button "2" at bounding box center [862, 456] width 17 height 17
click at [874, 456] on button "3" at bounding box center [882, 456] width 17 height 17
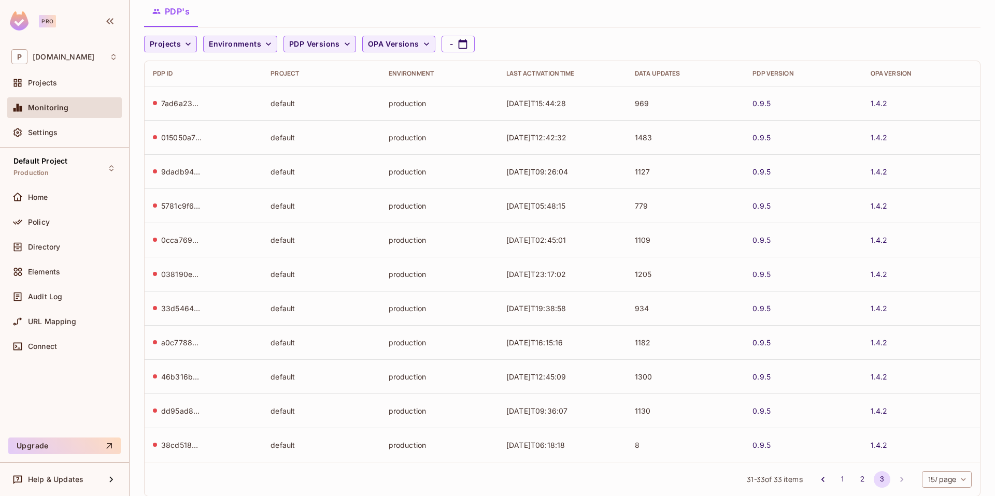
scroll to position [0, 0]
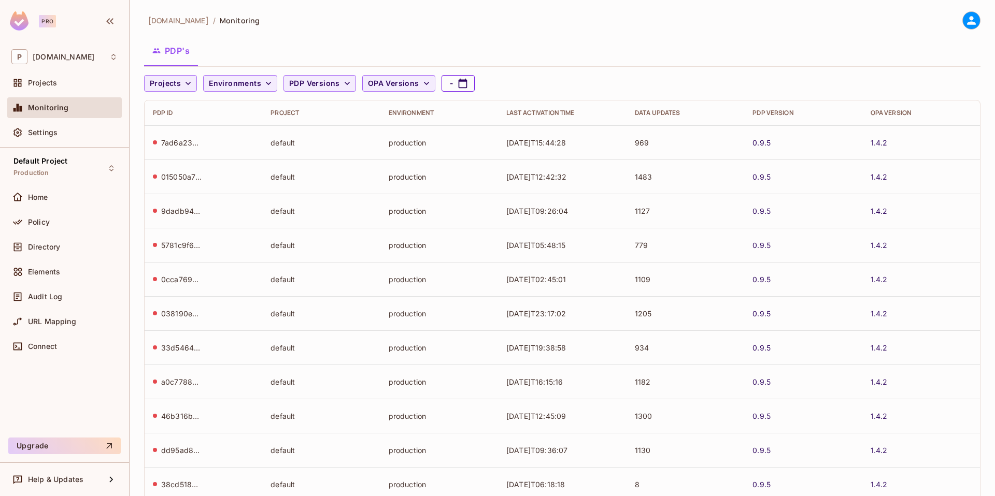
click at [466, 85] on button "-" at bounding box center [458, 83] width 33 height 17
select select "*"
select select "****"
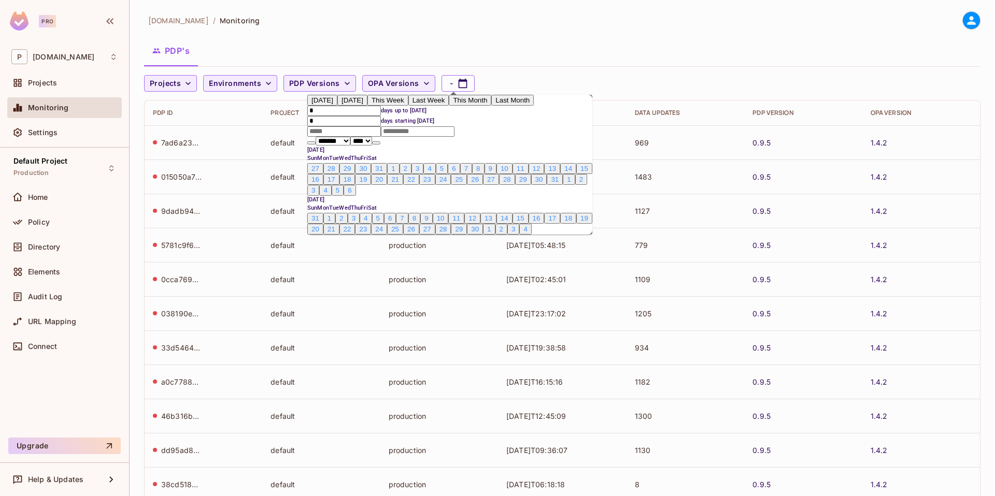
click at [463, 183] on span "25" at bounding box center [459, 180] width 8 height 8
type input "*"
type input "**********"
click at [463, 183] on span "25" at bounding box center [459, 180] width 8 height 8
type input "*"
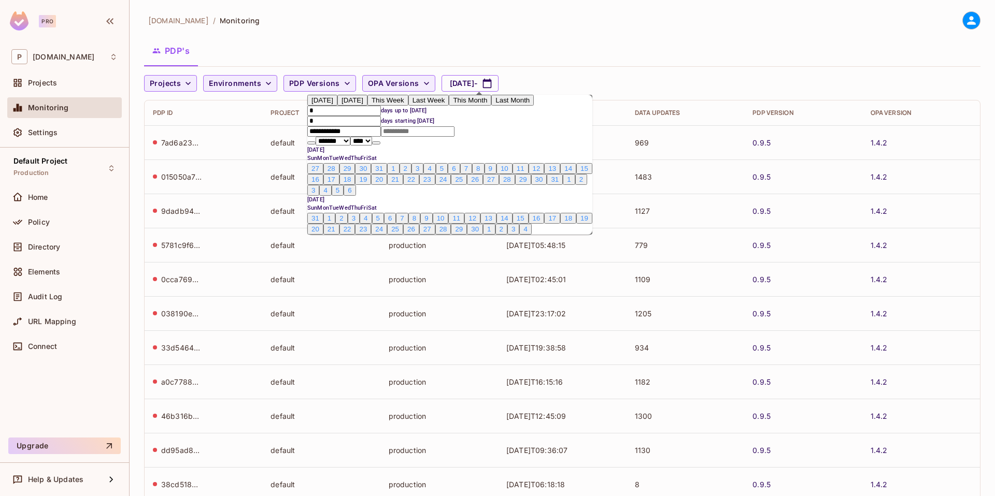
type input "*"
type input "**********"
click at [604, 8] on div "permit.io / Monitoring PDP's Projects Environments PDP Versions OPA Versions Au…" at bounding box center [563, 248] width 866 height 496
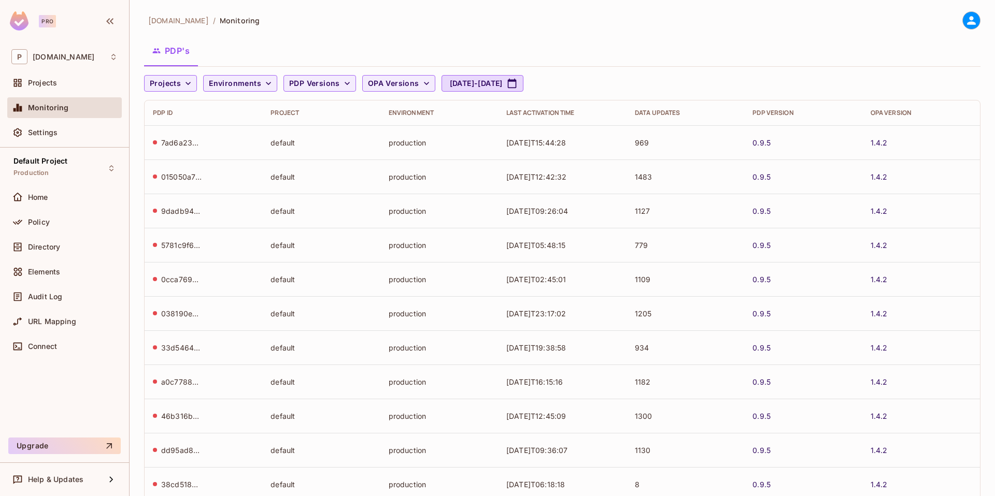
click at [492, 30] on div "permit.io / Monitoring PDP's Projects Environments PDP Versions OPA Versions Au…" at bounding box center [562, 277] width 836 height 533
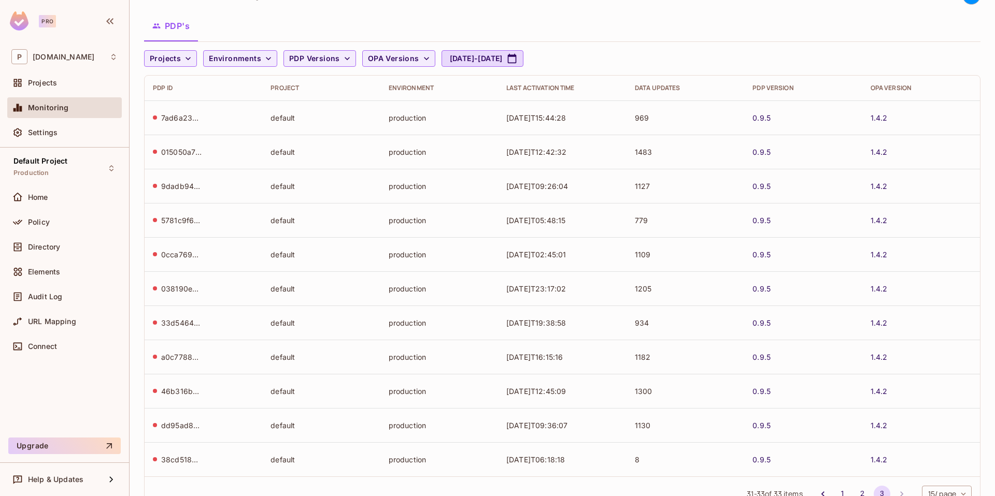
scroll to position [63, 0]
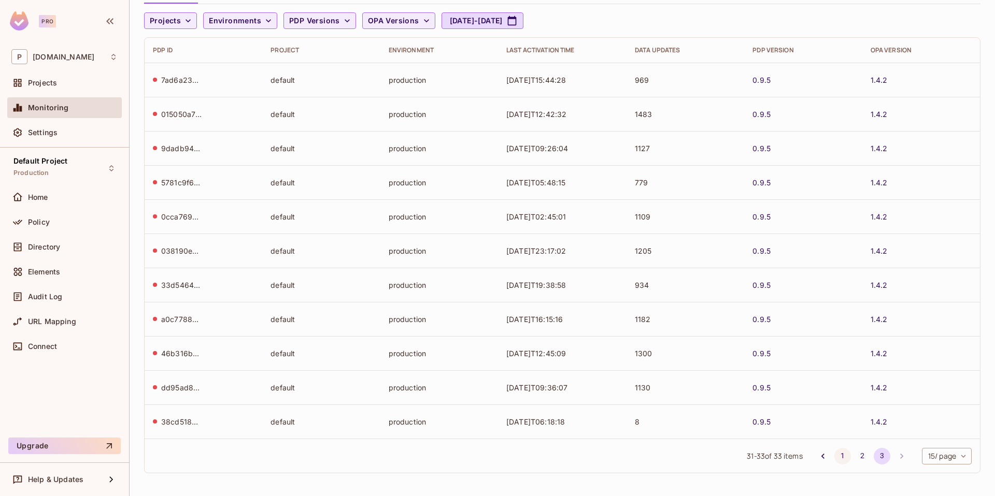
click at [834, 457] on button "1" at bounding box center [842, 456] width 17 height 17
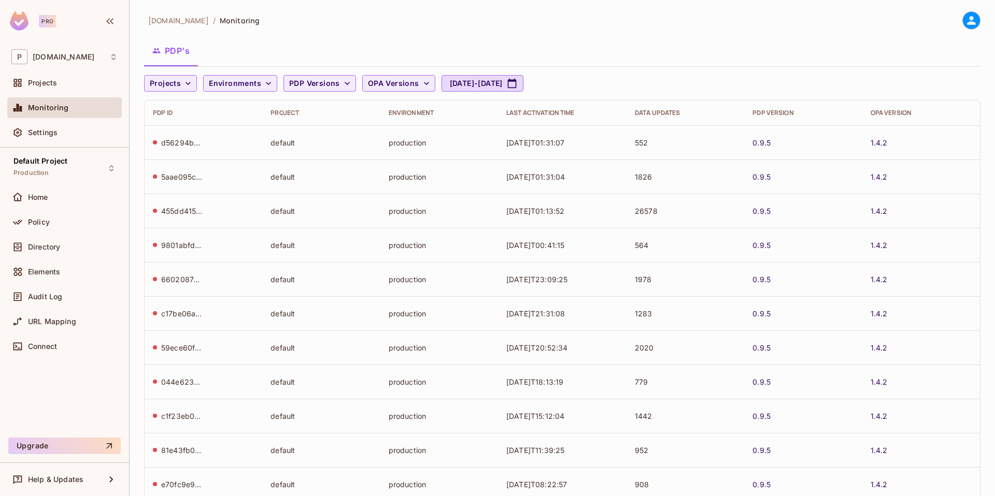
scroll to position [200, 0]
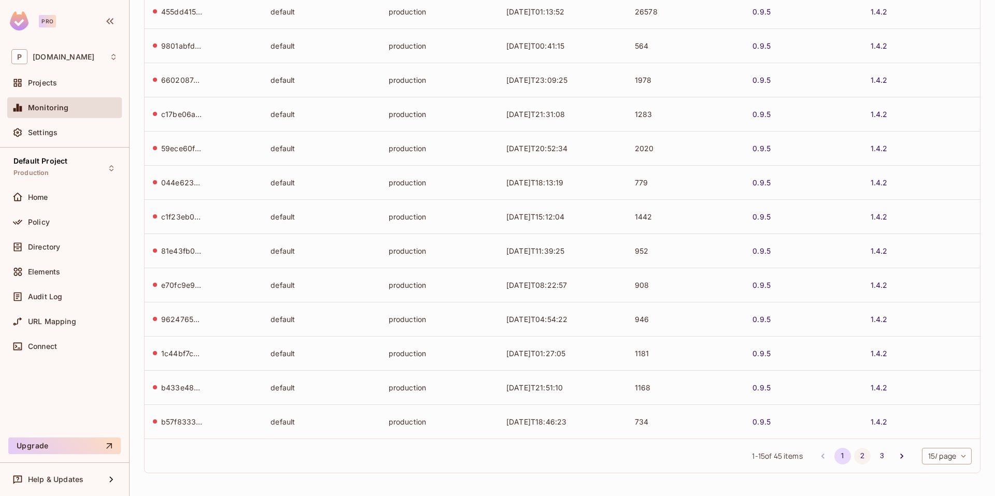
click at [854, 457] on button "2" at bounding box center [862, 456] width 17 height 17
click at [874, 456] on button "3" at bounding box center [882, 456] width 17 height 17
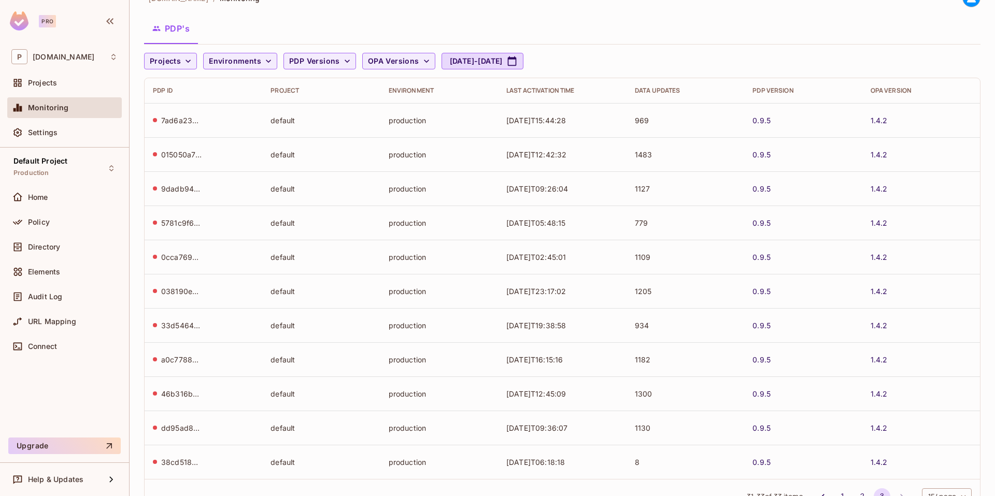
scroll to position [12, 0]
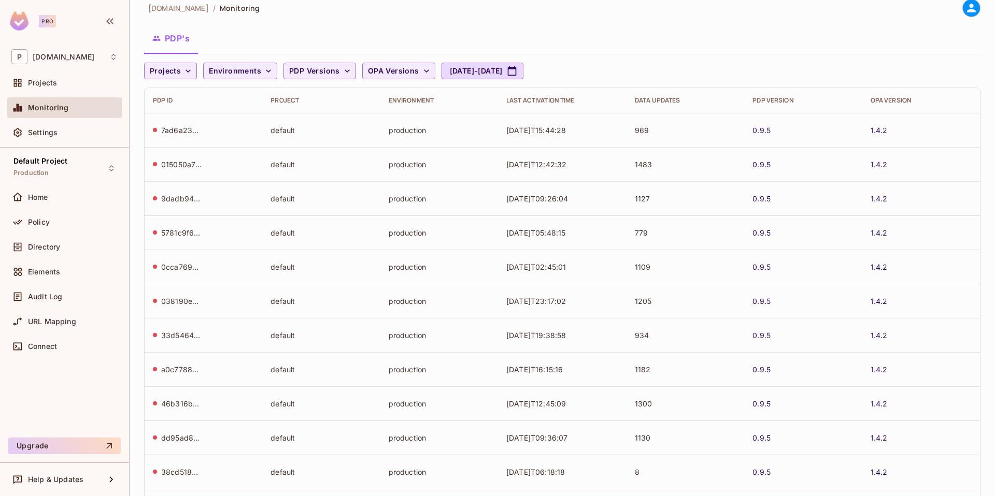
click at [538, 146] on td "2025-08-24T15:44:28" at bounding box center [562, 130] width 129 height 34
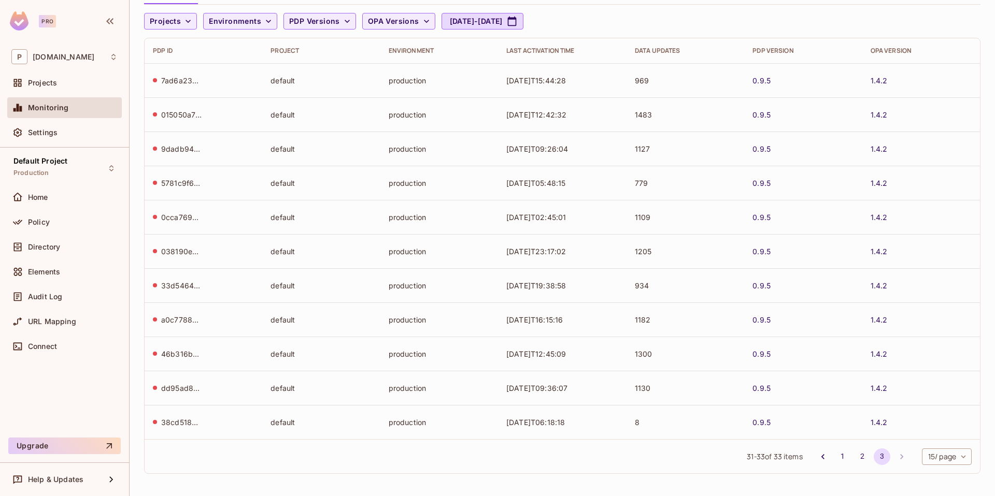
scroll to position [63, 0]
click at [835, 456] on button "1" at bounding box center [842, 456] width 17 height 17
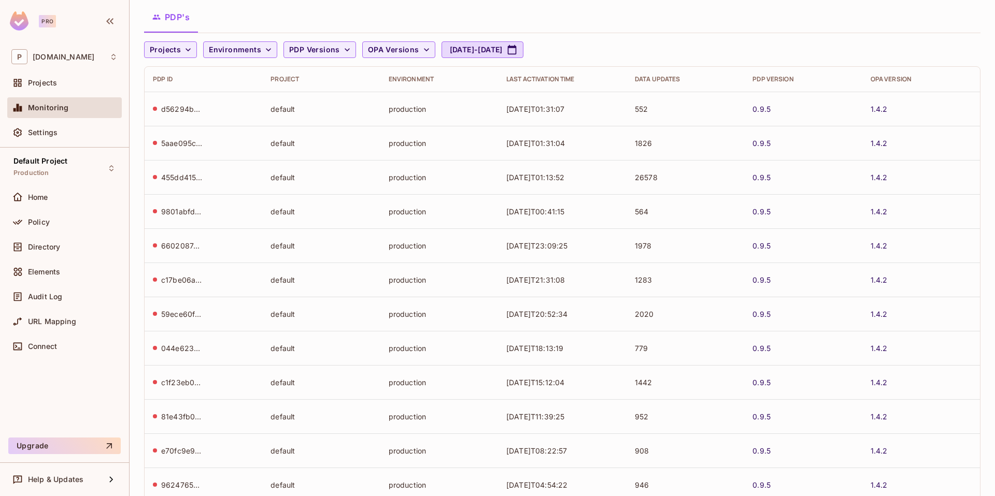
scroll to position [0, 0]
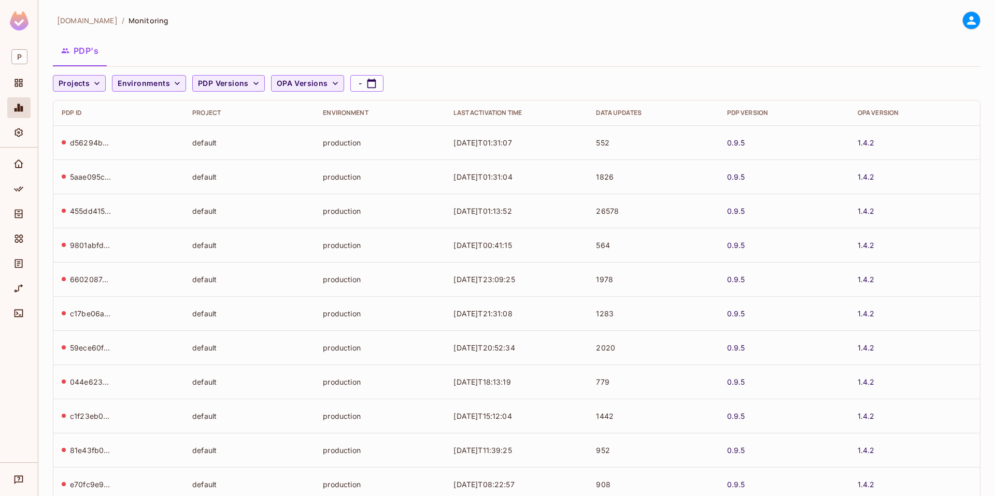
click at [251, 238] on td "default" at bounding box center [249, 245] width 131 height 34
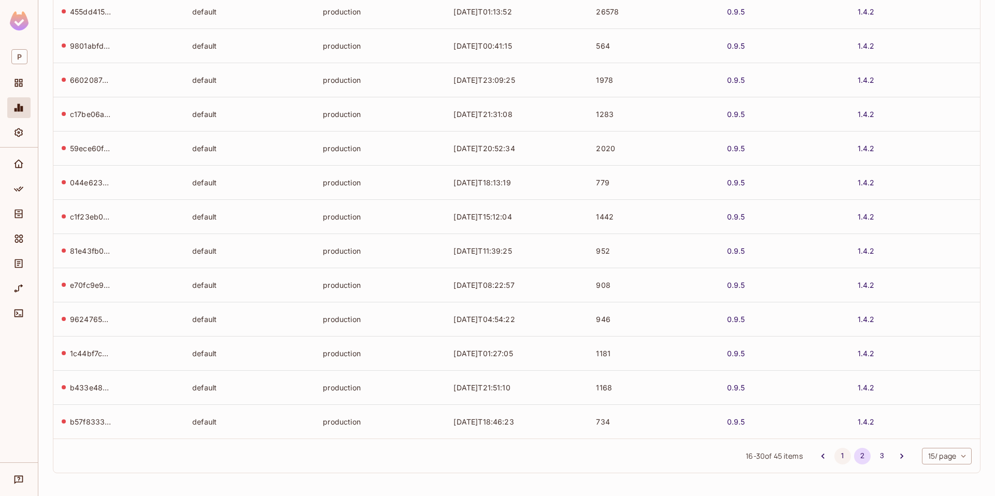
click at [834, 459] on button "1" at bounding box center [842, 456] width 17 height 17
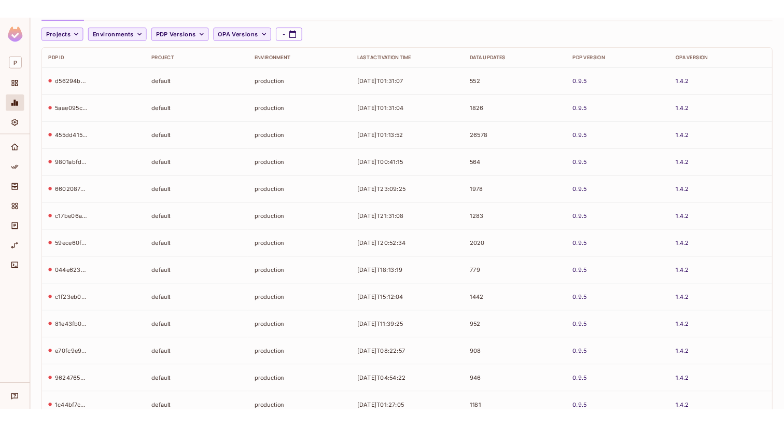
scroll to position [0, 0]
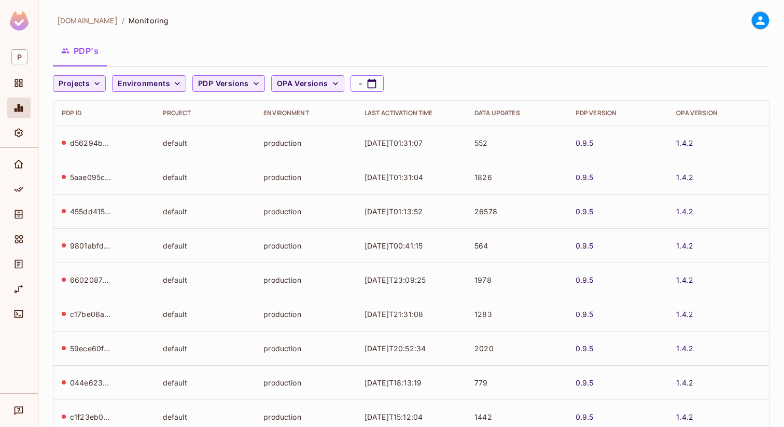
click at [754, 26] on icon at bounding box center [760, 20] width 13 height 13
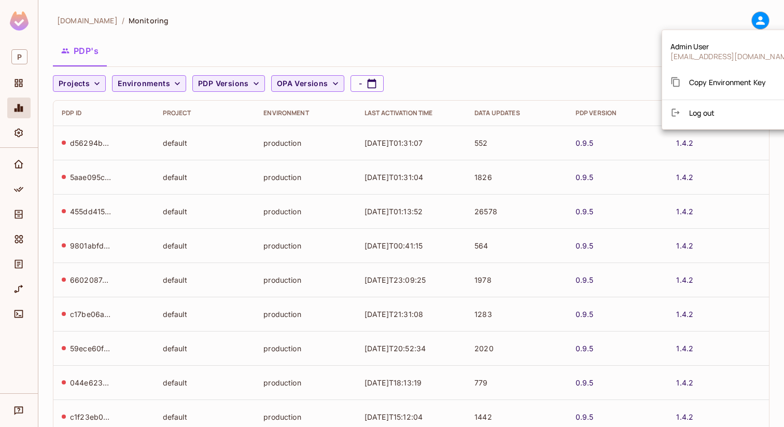
click at [718, 76] on div "Copy Environment Key" at bounding box center [717, 82] width 95 height 21
click at [721, 86] on span "Copy Environment Key" at bounding box center [727, 82] width 77 height 10
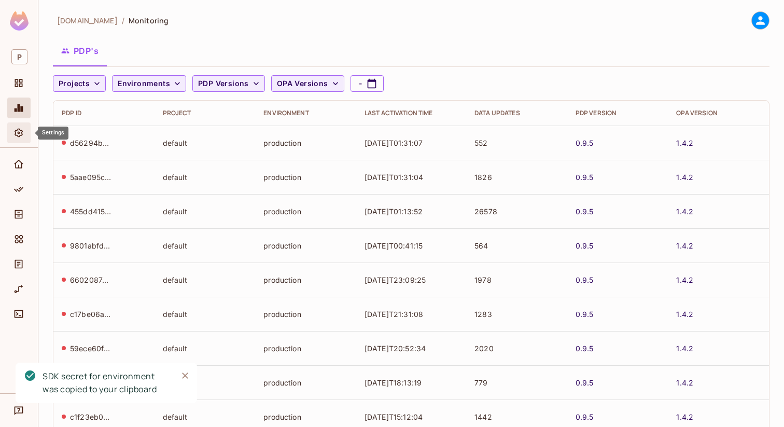
click at [14, 138] on span "Settings" at bounding box center [18, 132] width 12 height 12
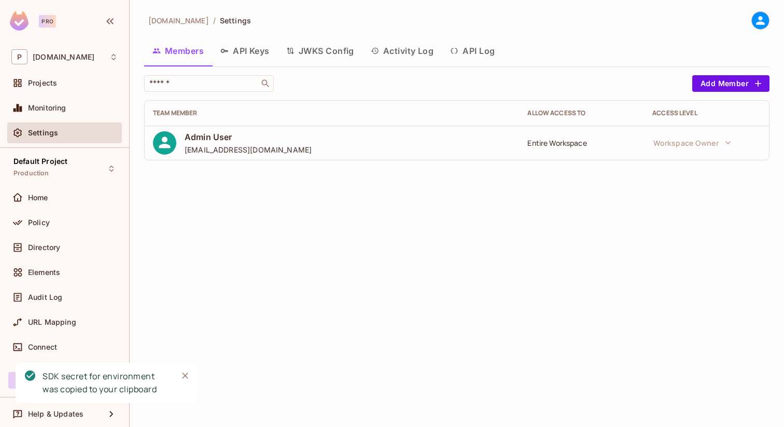
click at [496, 48] on button "API Log" at bounding box center [472, 51] width 61 height 26
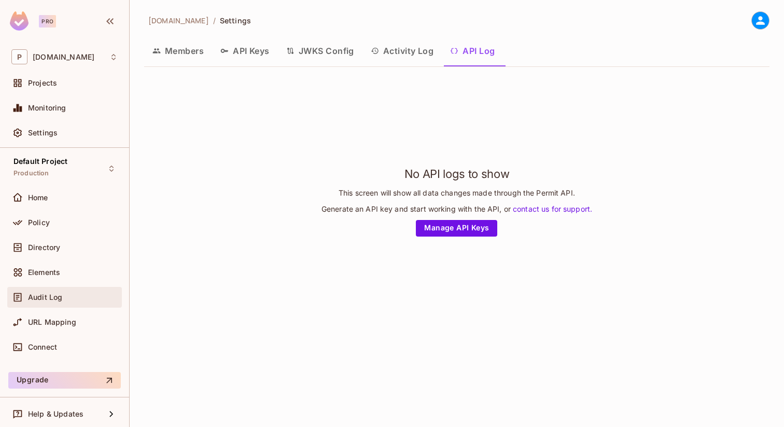
click at [52, 304] on div "Audit Log" at bounding box center [64, 297] width 115 height 21
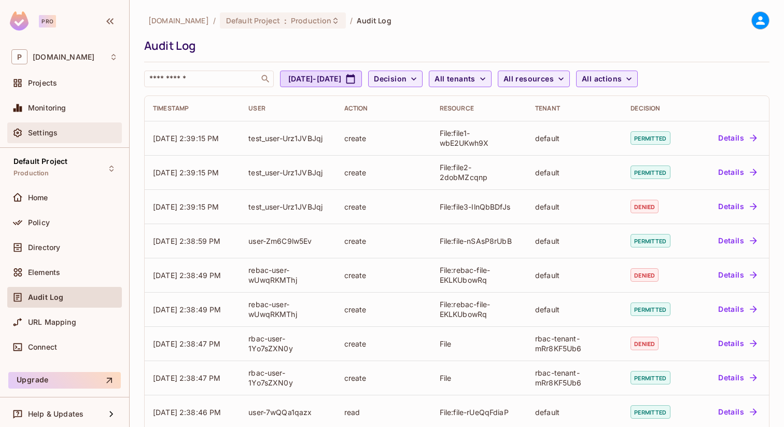
click at [60, 136] on div "Settings" at bounding box center [73, 133] width 90 height 8
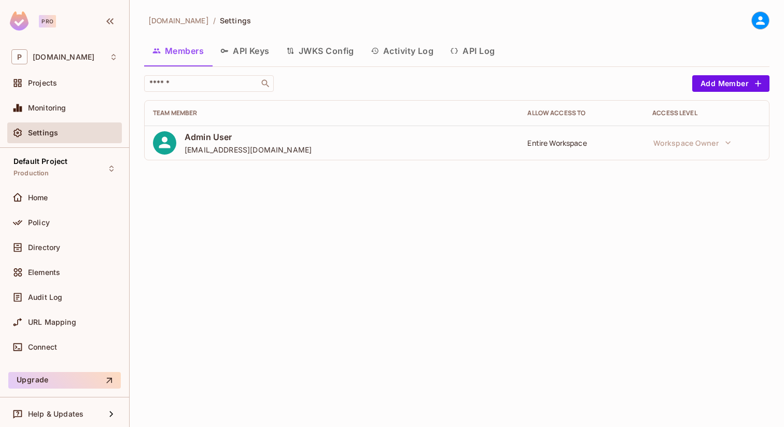
click at [484, 55] on button "API Log" at bounding box center [472, 51] width 61 height 26
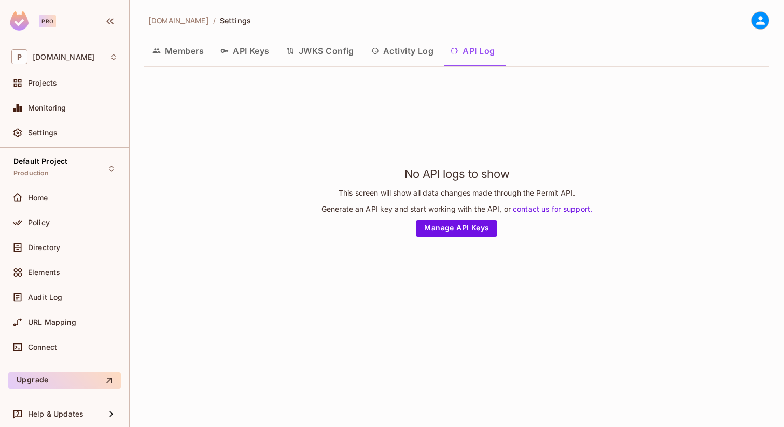
click at [385, 47] on button "Activity Log" at bounding box center [402, 51] width 80 height 26
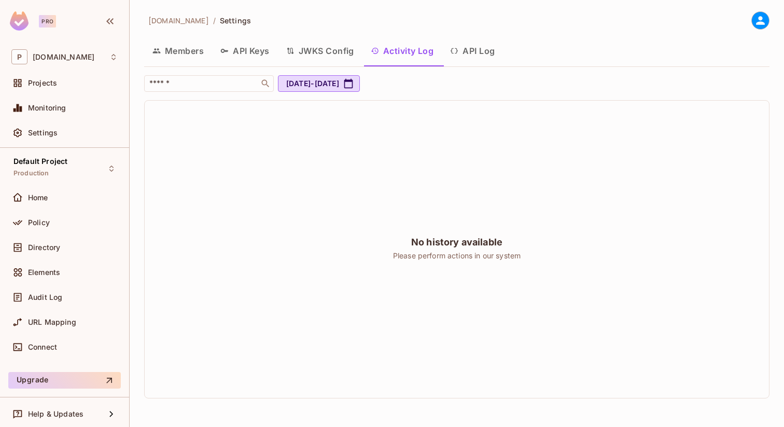
click at [339, 50] on button "JWKS Config" at bounding box center [320, 51] width 84 height 26
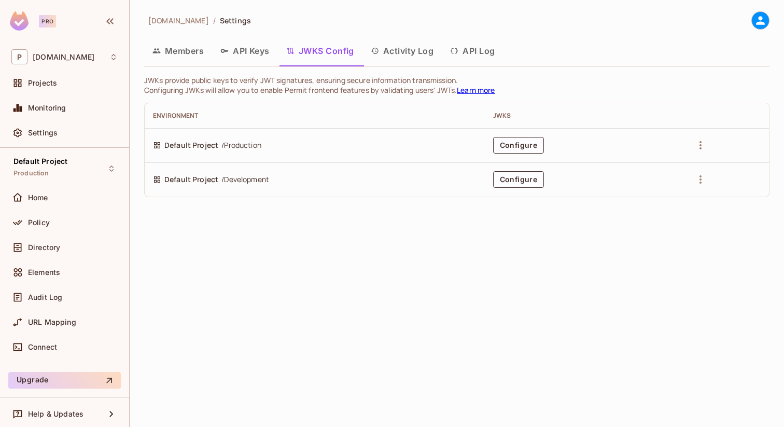
click at [262, 51] on button "API Keys" at bounding box center [245, 51] width 66 height 26
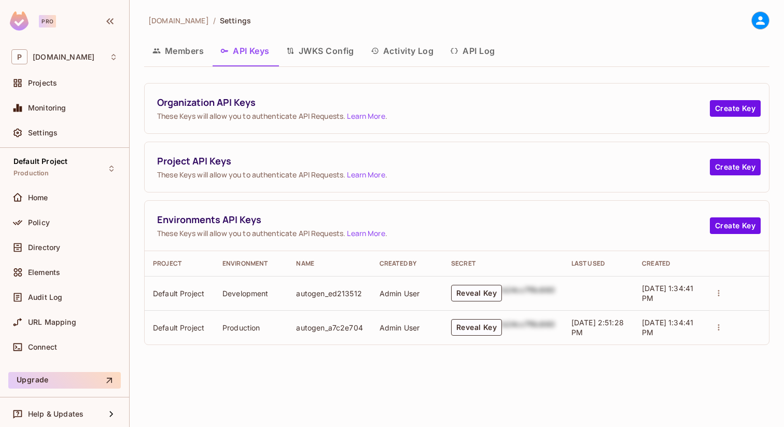
click at [190, 54] on button "Members" at bounding box center [178, 51] width 68 height 26
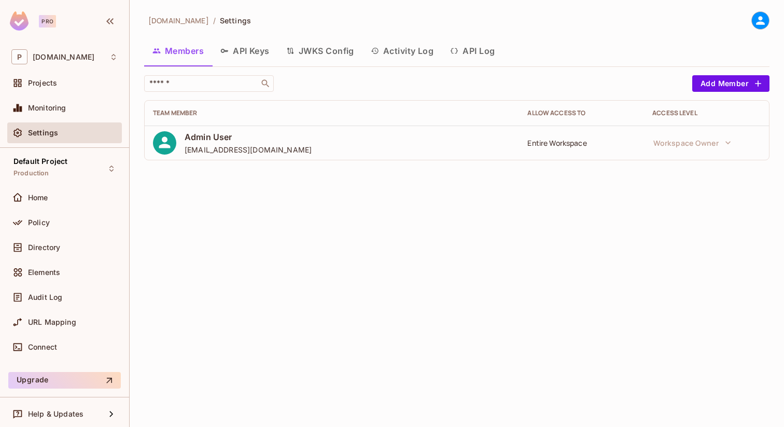
click at [235, 49] on button "API Keys" at bounding box center [245, 51] width 66 height 26
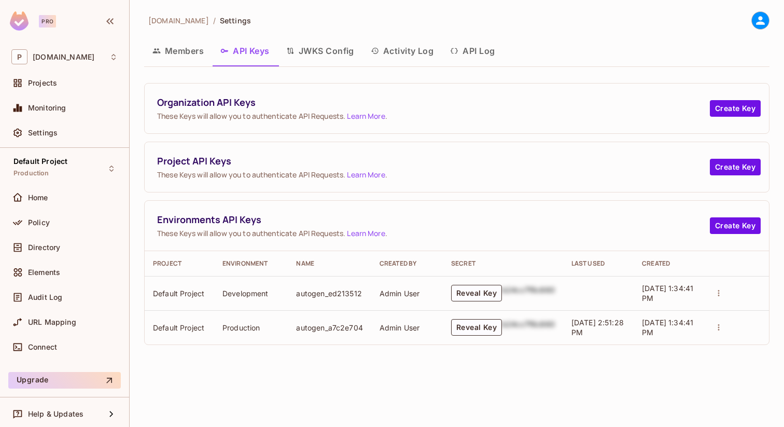
click at [329, 47] on button "JWKS Config" at bounding box center [320, 51] width 84 height 26
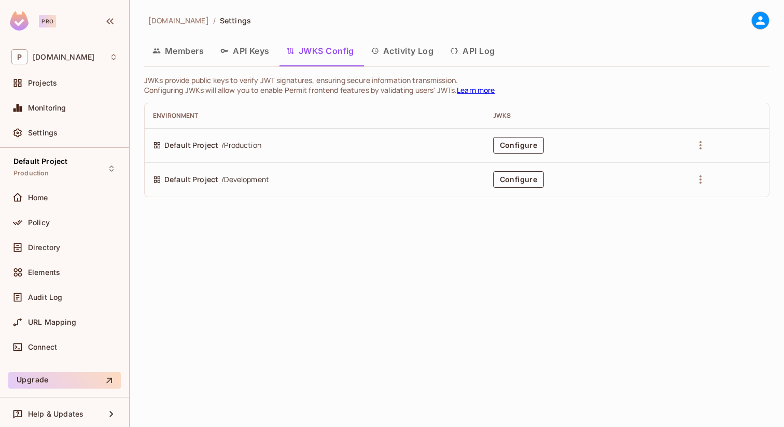
click at [428, 52] on button "Activity Log" at bounding box center [402, 51] width 80 height 26
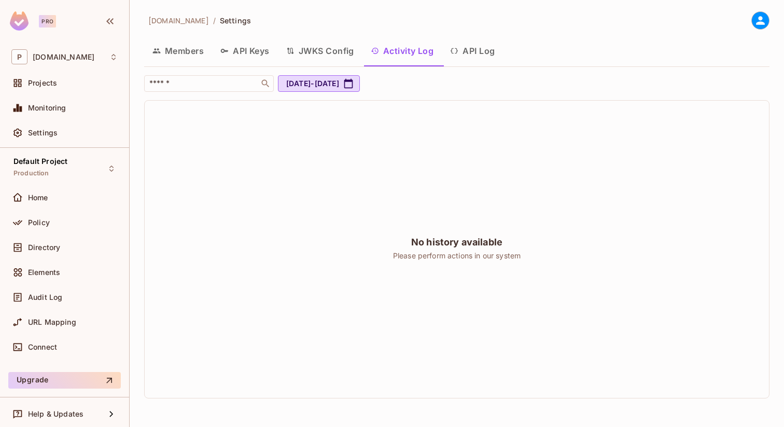
click at [486, 51] on button "API Log" at bounding box center [472, 51] width 61 height 26
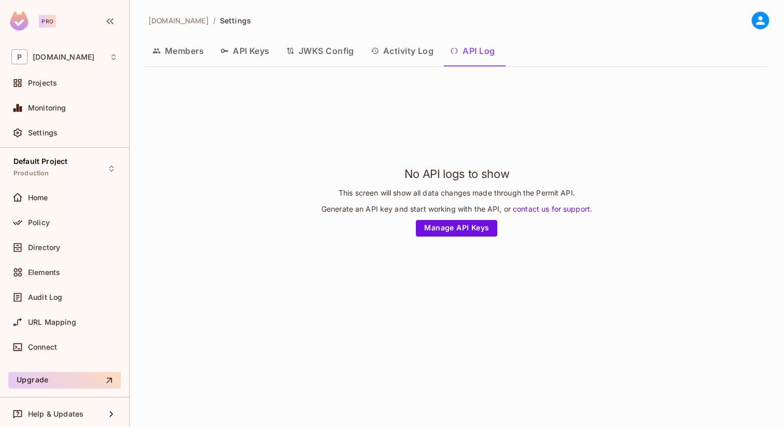
click at [422, 53] on button "Activity Log" at bounding box center [402, 51] width 80 height 26
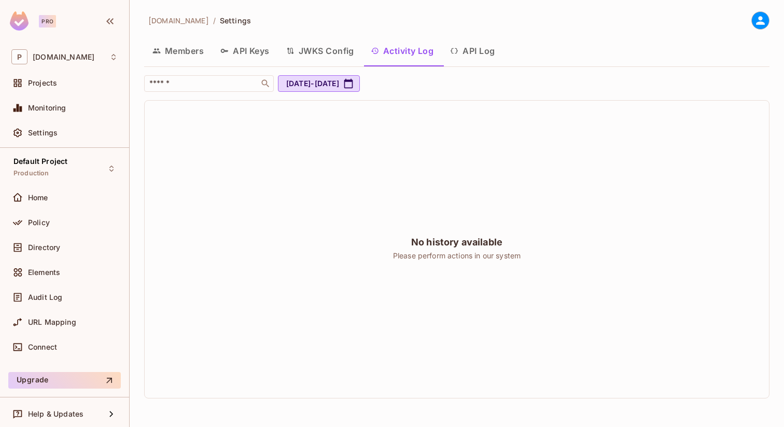
click at [346, 138] on div "No history available Please perform actions in our system" at bounding box center [457, 249] width 624 height 297
